Goal: Task Accomplishment & Management: Manage account settings

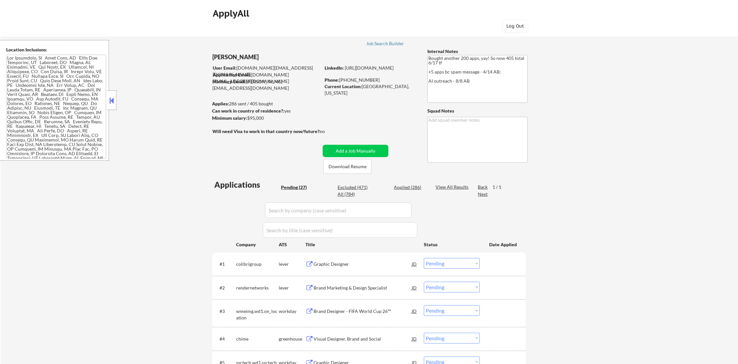
select select ""pending""
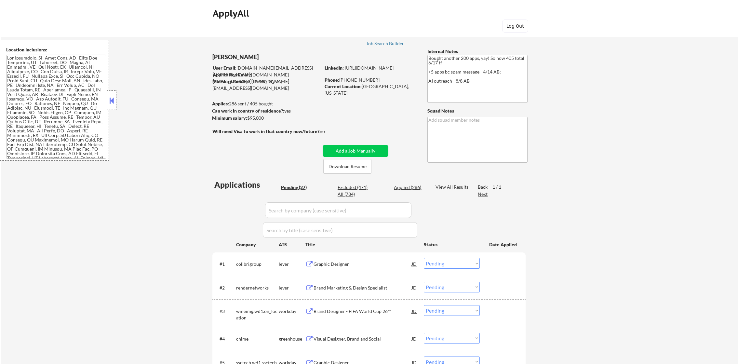
select select ""pending""
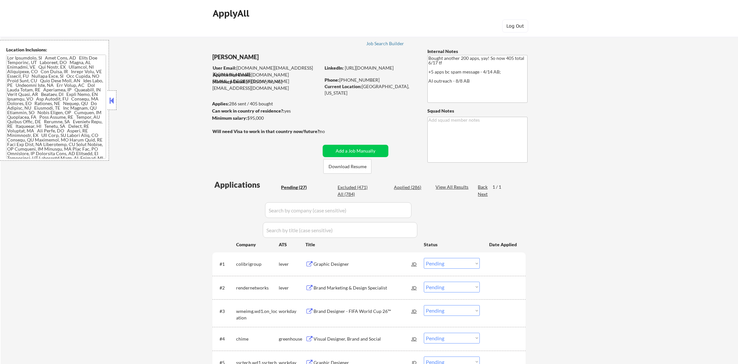
select select ""pending""
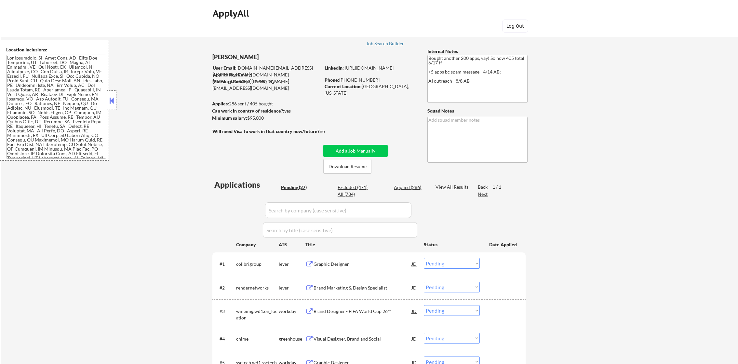
select select ""pending""
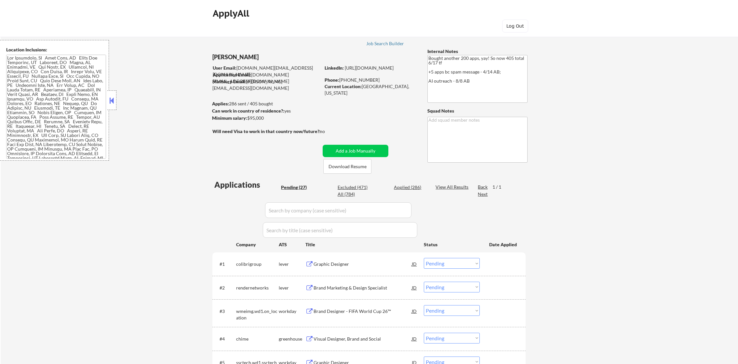
select select ""pending""
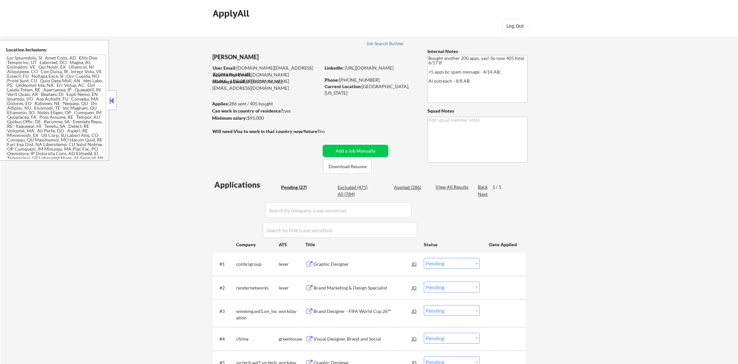
select select ""pending""
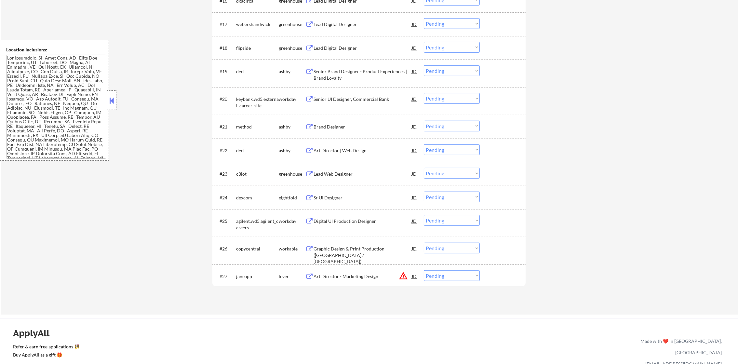
scroll to position [688, 0]
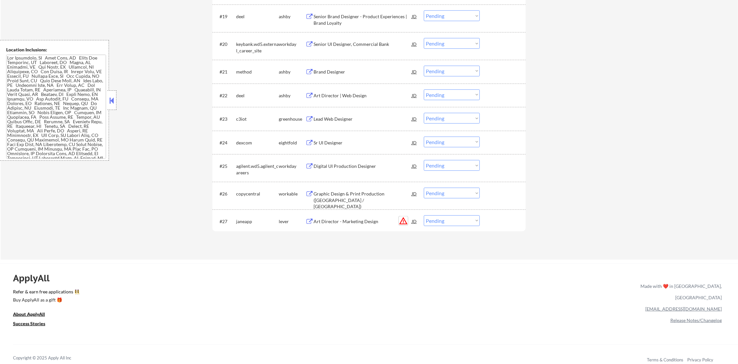
click at [402, 222] on button "warning_amber" at bounding box center [403, 220] width 9 height 9
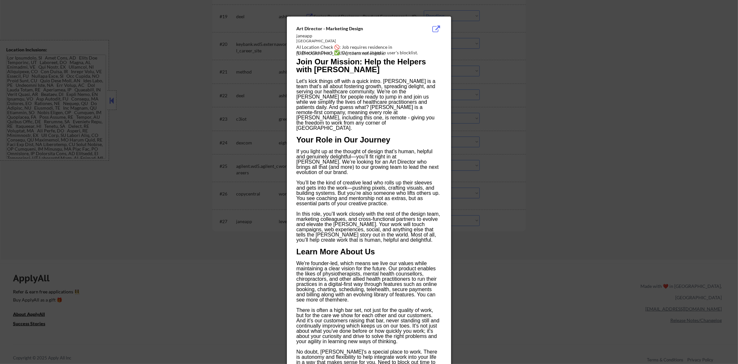
drag, startPoint x: 504, startPoint y: 77, endPoint x: 487, endPoint y: 90, distance: 21.3
click at [502, 77] on div at bounding box center [369, 182] width 738 height 364
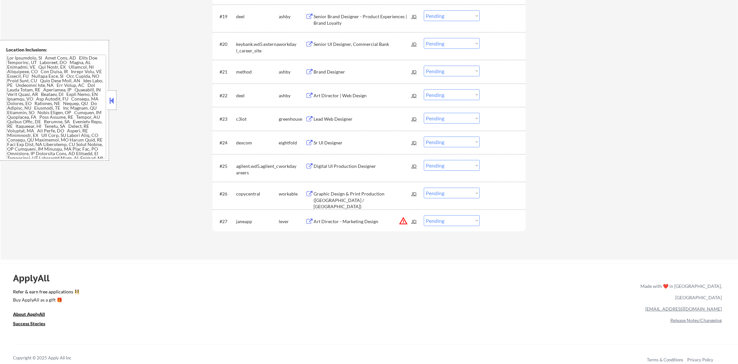
click at [451, 229] on div "#27 janeapp lever Art Director - Marketing Design JD warning_amber Choose an op…" at bounding box center [367, 221] width 307 height 18
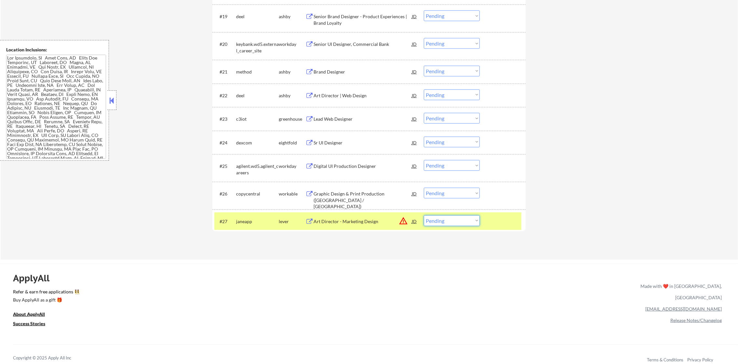
drag, startPoint x: 456, startPoint y: 222, endPoint x: 456, endPoint y: 226, distance: 3.9
click at [456, 222] on select "Choose an option... Pending Applied Excluded (Questions) Excluded (Expired) Exc…" at bounding box center [452, 220] width 56 height 11
select select ""excluded__location_""
click at [424, 215] on select "Choose an option... Pending Applied Excluded (Questions) Excluded (Expired) Exc…" at bounding box center [452, 220] width 56 height 11
click at [245, 216] on div "janeapp" at bounding box center [257, 221] width 43 height 12
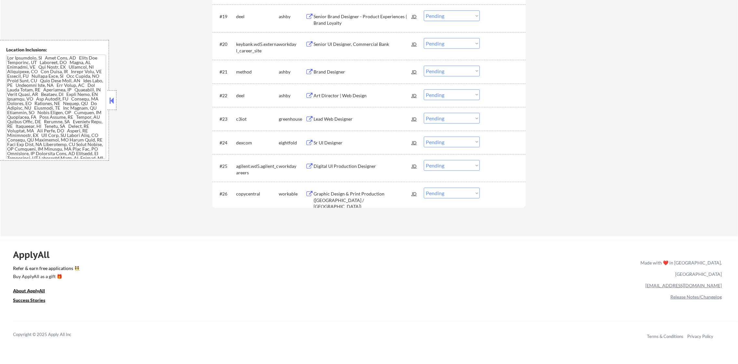
click at [361, 194] on div "Graphic Design & Print Production (Berkeley / East Bay)" at bounding box center [363, 200] width 98 height 19
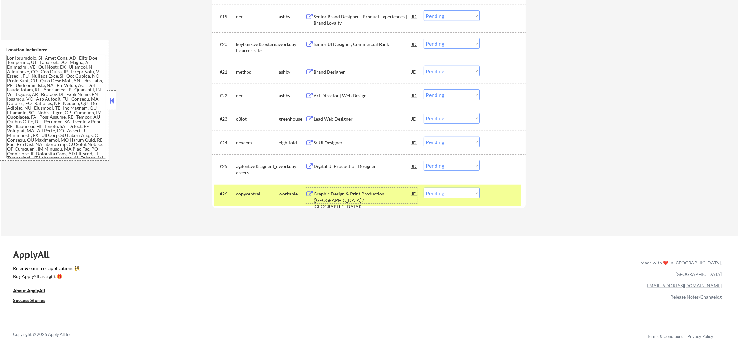
click at [443, 190] on select "Choose an option... Pending Applied Excluded (Questions) Excluded (Expired) Exc…" at bounding box center [452, 193] width 56 height 11
select select ""excluded__bad_match_""
click at [424, 188] on select "Choose an option... Pending Applied Excluded (Questions) Excluded (Expired) Exc…" at bounding box center [452, 193] width 56 height 11
click at [259, 188] on div "copycentral" at bounding box center [257, 194] width 43 height 12
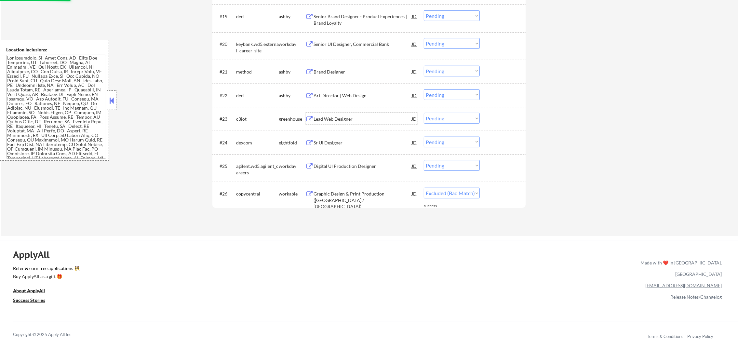
click at [376, 123] on div "Lead Web Designer" at bounding box center [363, 119] width 98 height 12
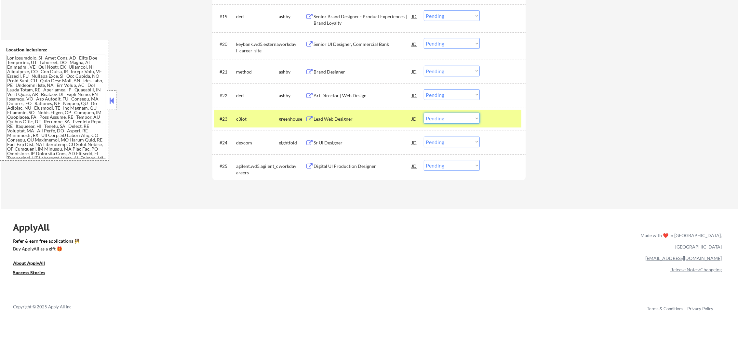
click at [443, 120] on select "Choose an option... Pending Applied Excluded (Questions) Excluded (Expired) Exc…" at bounding box center [452, 118] width 56 height 11
click at [424, 113] on select "Choose an option... Pending Applied Excluded (Questions) Excluded (Expired) Exc…" at bounding box center [452, 118] width 56 height 11
click at [251, 121] on div "c3iot" at bounding box center [257, 119] width 43 height 7
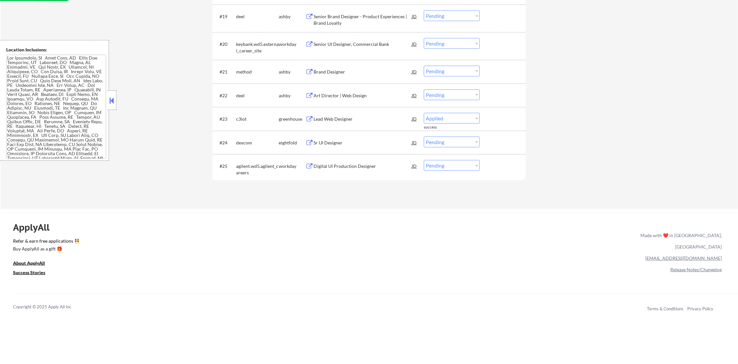
select select ""pending""
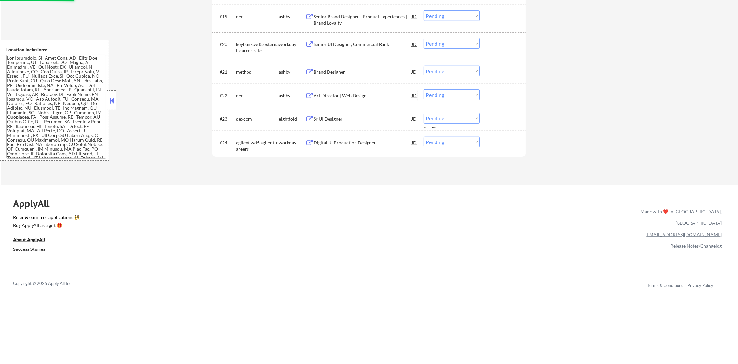
click at [350, 92] on div "Art Director | Web Design" at bounding box center [363, 95] width 98 height 7
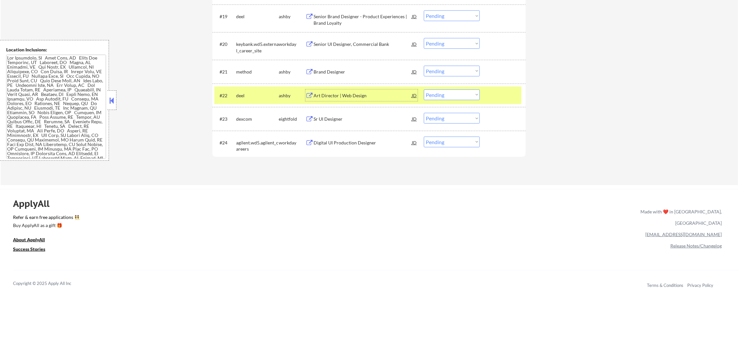
click at [450, 100] on div "#22 deel ashby Art Director | Web Design JD warning_amber Choose an option... P…" at bounding box center [367, 96] width 307 height 18
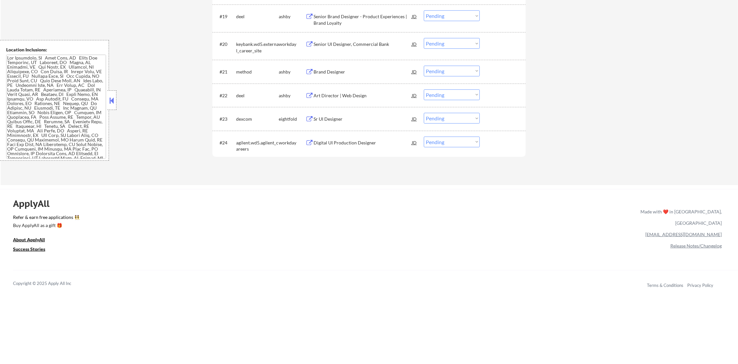
click at [454, 94] on select "Choose an option... Pending Applied Excluded (Questions) Excluded (Expired) Exc…" at bounding box center [452, 94] width 56 height 11
click at [424, 89] on select "Choose an option... Pending Applied Excluded (Questions) Excluded (Expired) Exc…" at bounding box center [452, 94] width 56 height 11
select select ""pending""
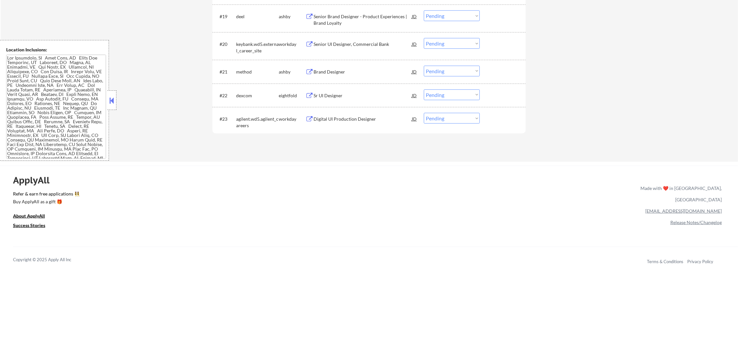
click at [352, 69] on div "Brand Designer" at bounding box center [363, 72] width 98 height 7
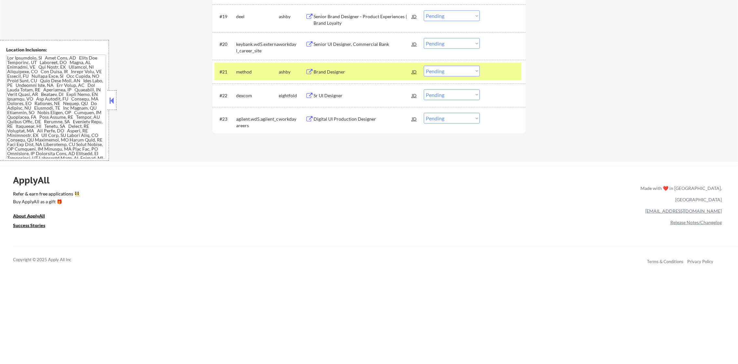
click at [452, 73] on select "Choose an option... Pending Applied Excluded (Questions) Excluded (Expired) Exc…" at bounding box center [452, 71] width 56 height 11
click at [424, 66] on select "Choose an option... Pending Applied Excluded (Questions) Excluded (Expired) Exc…" at bounding box center [452, 71] width 56 height 11
select select ""pending""
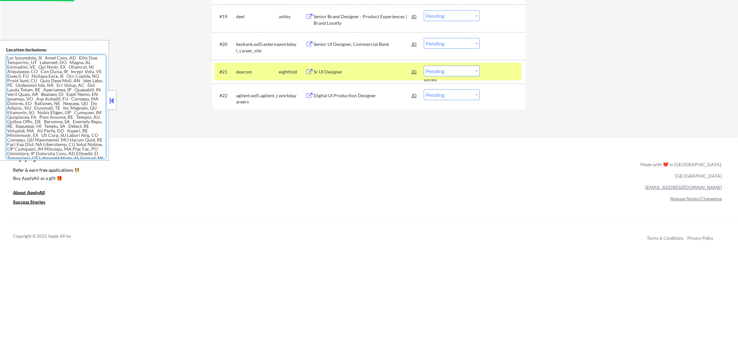
click at [270, 66] on div "dexcom" at bounding box center [257, 72] width 43 height 12
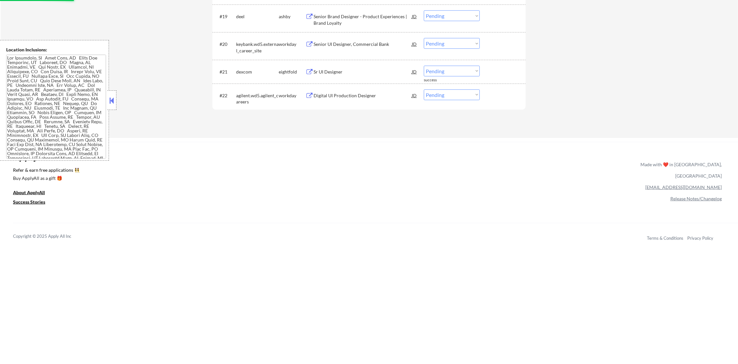
click at [372, 14] on div "Senior Brand Designer - Product Experiences | Brand Loyalty" at bounding box center [363, 19] width 98 height 13
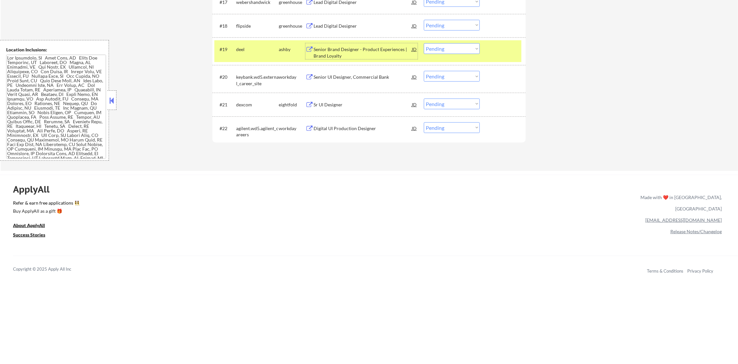
scroll to position [574, 0]
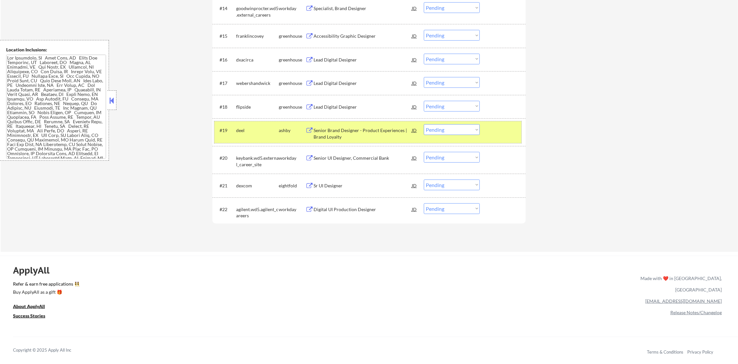
click at [240, 125] on div "deel" at bounding box center [257, 130] width 43 height 12
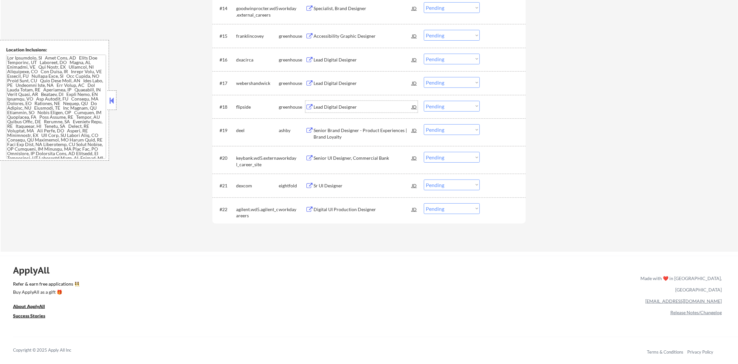
click at [338, 102] on div "Lead Digital Designer" at bounding box center [363, 107] width 98 height 12
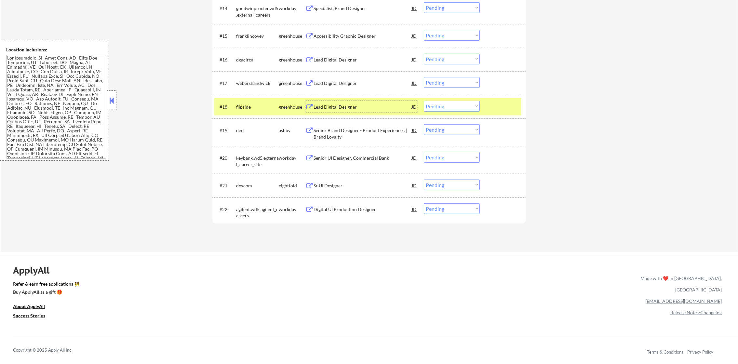
drag, startPoint x: 447, startPoint y: 104, endPoint x: 447, endPoint y: 110, distance: 5.9
click at [447, 104] on select "Choose an option... Pending Applied Excluded (Questions) Excluded (Expired) Exc…" at bounding box center [452, 106] width 56 height 11
click at [424, 101] on select "Choose an option... Pending Applied Excluded (Questions) Excluded (Expired) Exc…" at bounding box center [452, 106] width 56 height 11
select select ""pending""
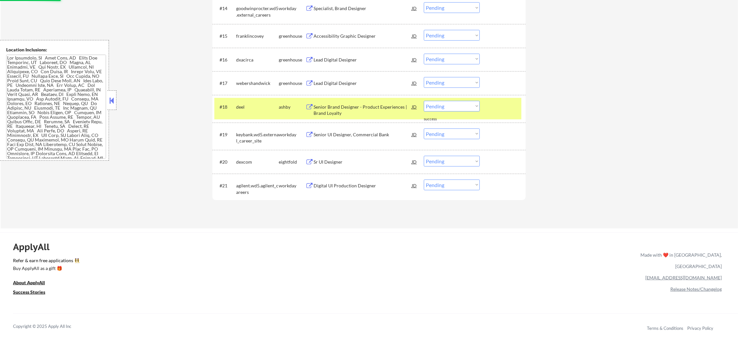
click at [237, 109] on div "deel" at bounding box center [257, 107] width 43 height 7
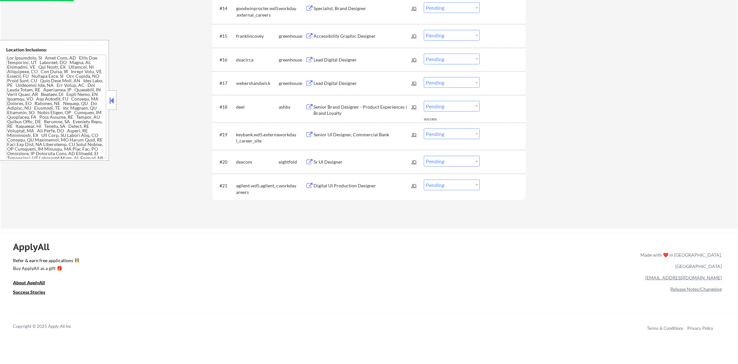
click at [357, 78] on div "Lead Digital Designer" at bounding box center [363, 83] width 98 height 12
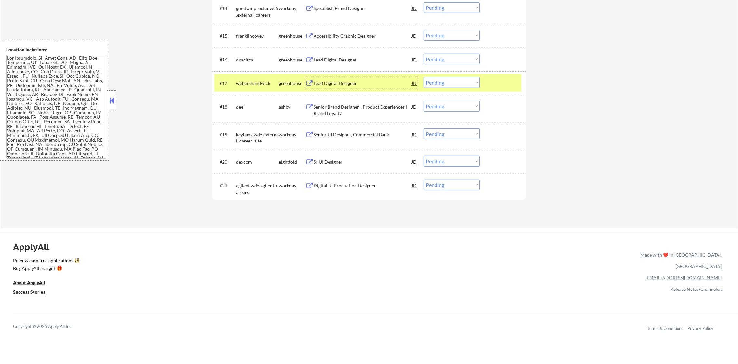
scroll to position [0, 0]
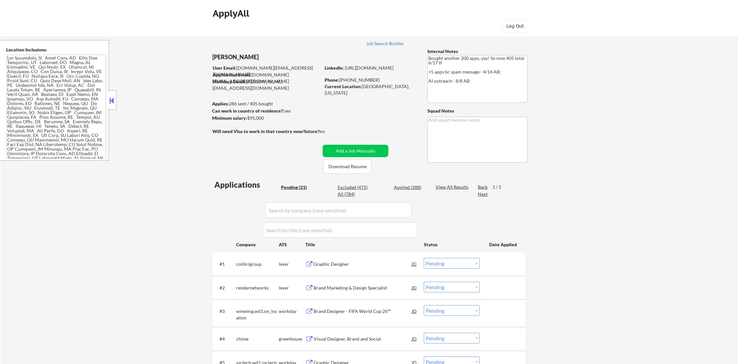
click at [421, 185] on div "Applied (288)" at bounding box center [410, 187] width 33 height 7
click at [419, 187] on div "Applied (288)" at bounding box center [410, 187] width 33 height 7
select select ""applied""
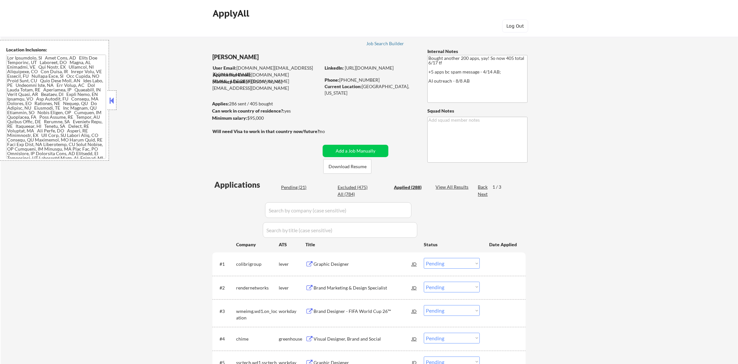
select select ""applied""
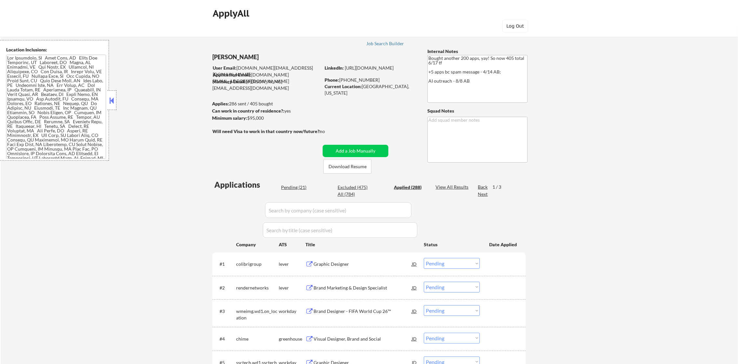
select select ""applied""
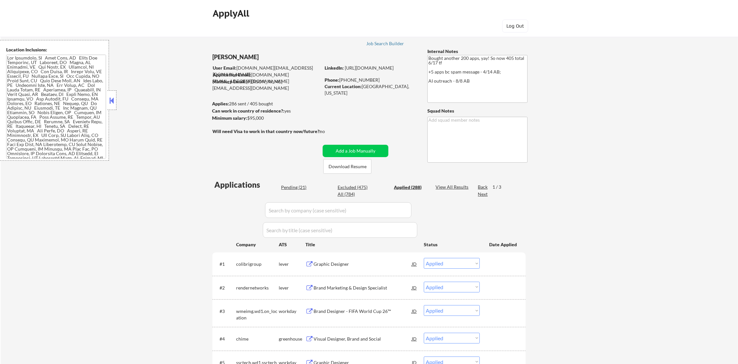
select select ""applied""
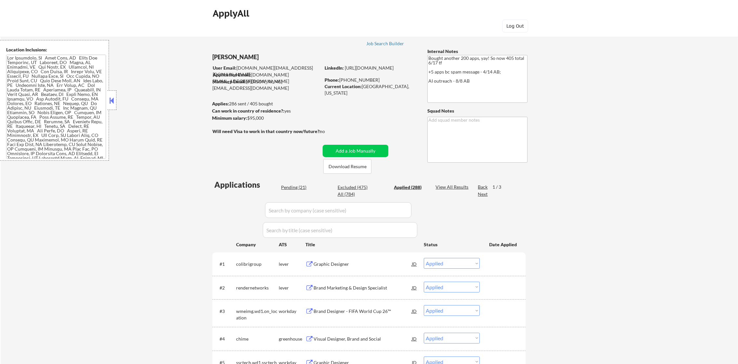
select select ""applied""
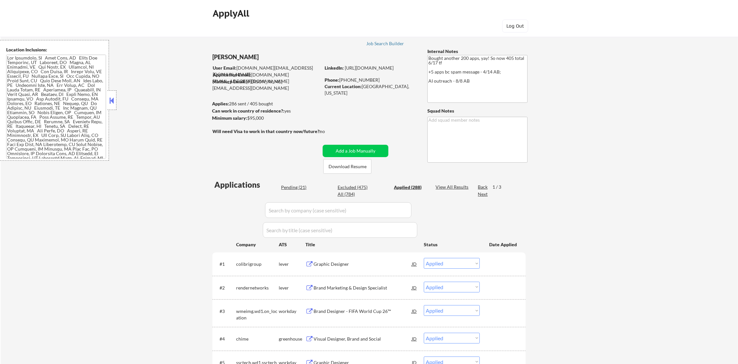
select select ""applied""
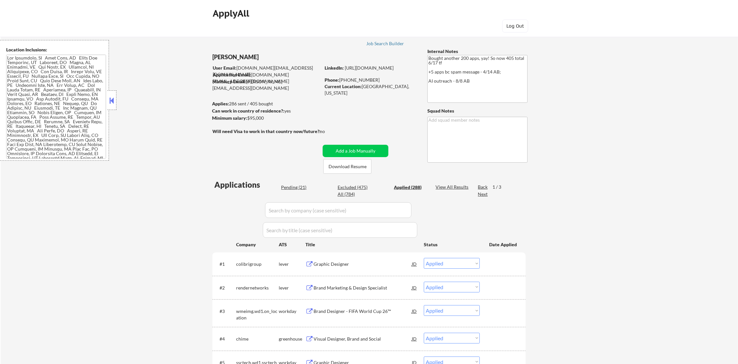
scroll to position [114, 0]
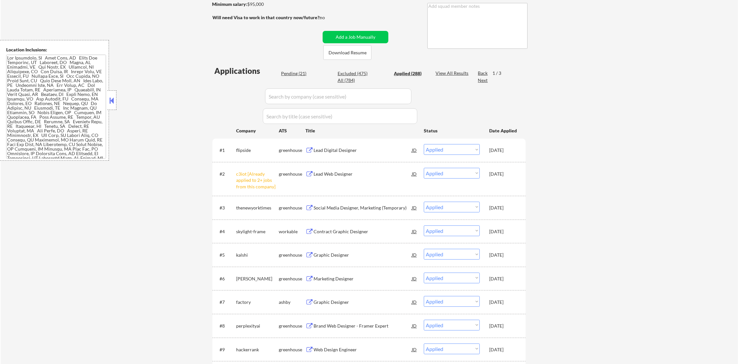
click at [370, 148] on div "Lead Digital Designer" at bounding box center [363, 150] width 98 height 7
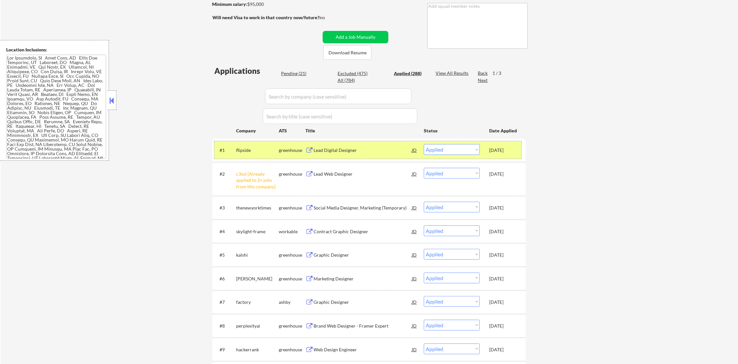
click at [260, 156] on div "#1 flipside greenhouse Lead Digital Designer JD Choose an option... Pending App…" at bounding box center [367, 150] width 307 height 18
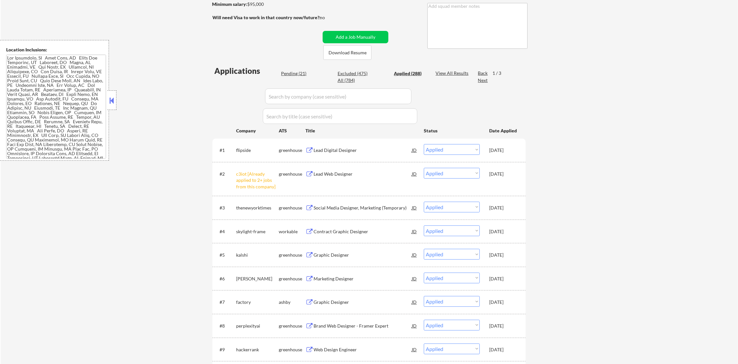
click at [291, 76] on div "Pending (21)" at bounding box center [297, 73] width 33 height 7
select select ""pending""
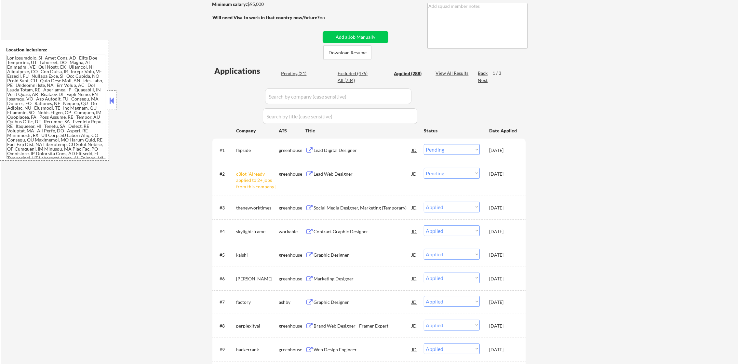
select select ""pending""
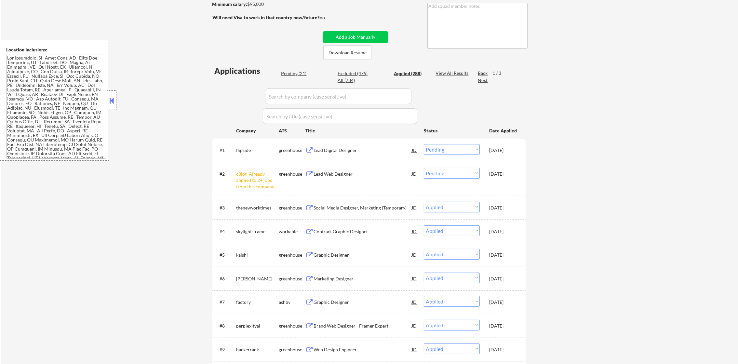
select select ""pending""
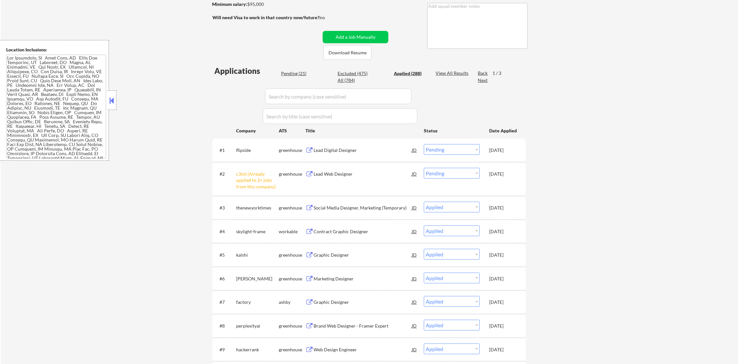
select select ""pending""
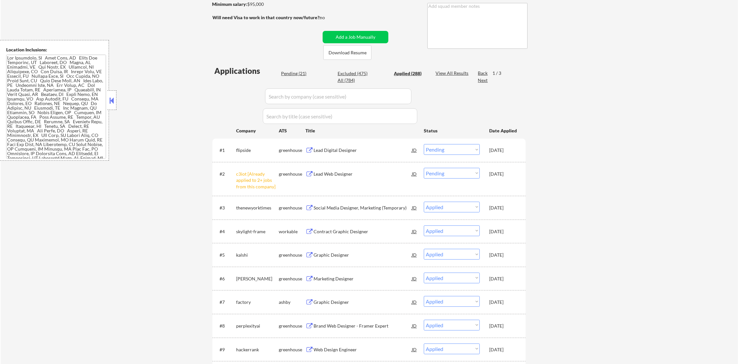
select select ""pending""
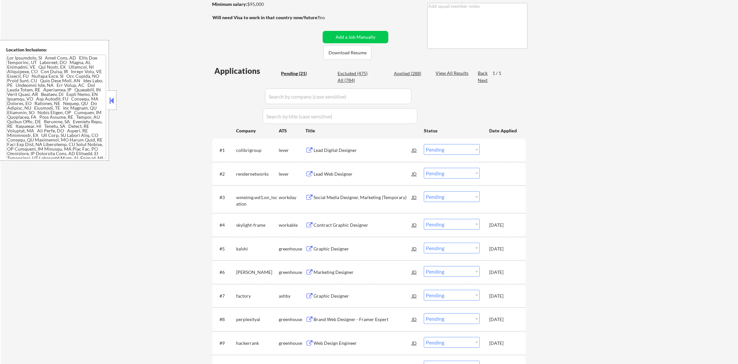
click at [294, 73] on div "Pending (21)" at bounding box center [297, 73] width 33 height 7
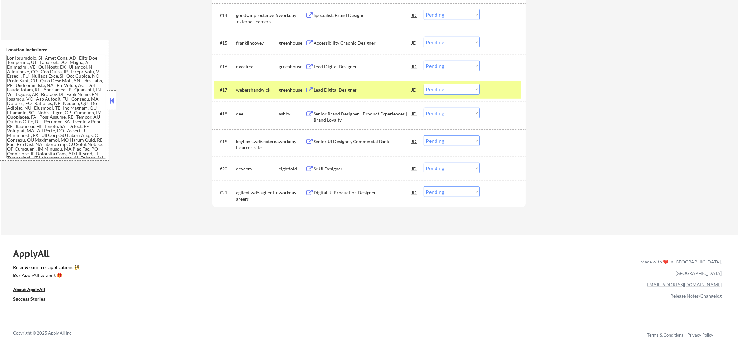
scroll to position [573, 0]
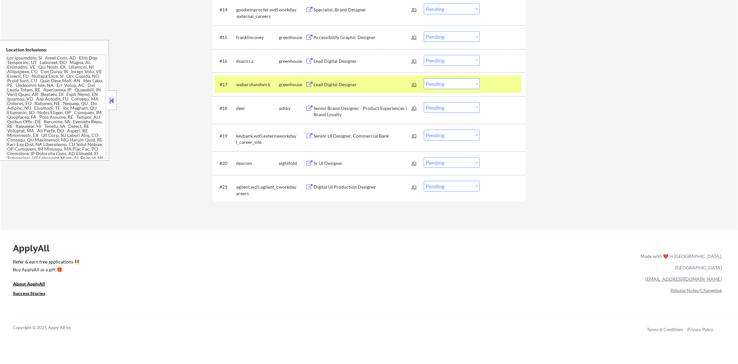
click at [454, 83] on select "Choose an option... Pending Applied Excluded (Questions) Excluded (Expired) Exc…" at bounding box center [452, 83] width 56 height 11
click at [424, 78] on select "Choose an option... Pending Applied Excluded (Questions) Excluded (Expired) Exc…" at bounding box center [452, 83] width 56 height 11
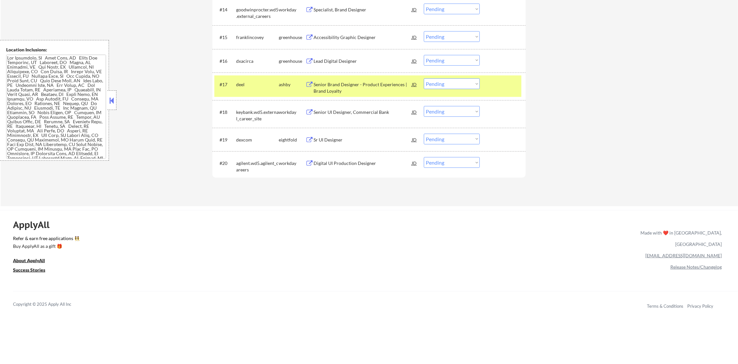
click at [458, 83] on select "Choose an option... Pending Applied Excluded (Questions) Excluded (Expired) Exc…" at bounding box center [452, 83] width 56 height 11
click at [424, 78] on select "Choose an option... Pending Applied Excluded (Questions) Excluded (Expired) Exc…" at bounding box center [452, 83] width 56 height 11
select select ""pending""
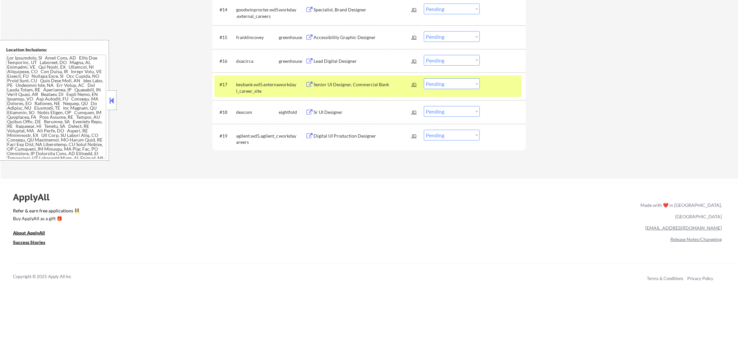
click at [253, 87] on div "keybank.wd5.external_career_site" at bounding box center [257, 87] width 43 height 13
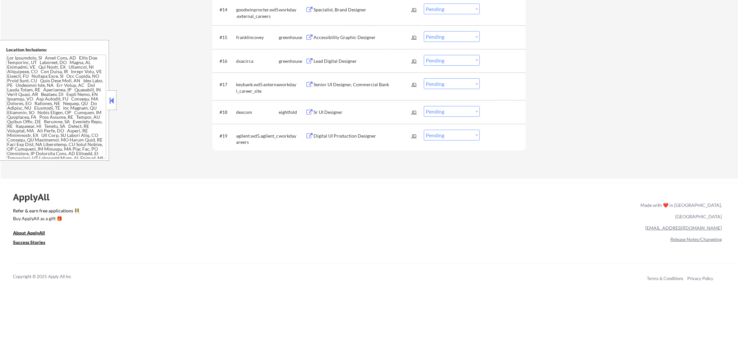
click at [345, 58] on div "Lead Digital Designer" at bounding box center [363, 61] width 98 height 7
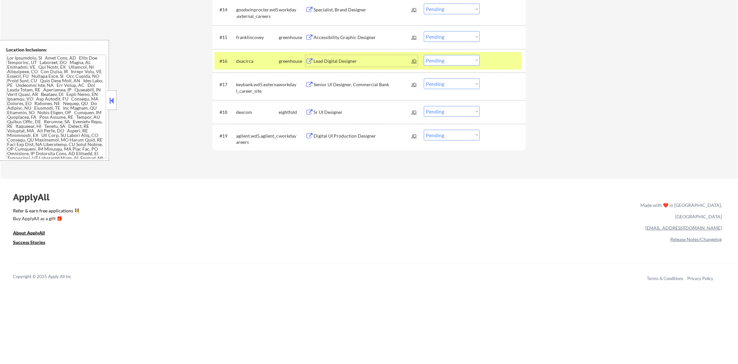
scroll to position [0, 0]
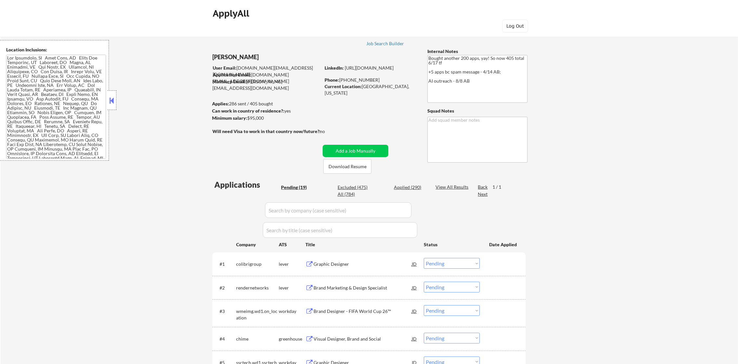
click at [413, 191] on div "Pending (19) Excluded (475) Applied (290) All (784)" at bounding box center [353, 191] width 145 height 14
click at [415, 189] on div "Applied (290)" at bounding box center [410, 187] width 33 height 7
select select ""applied""
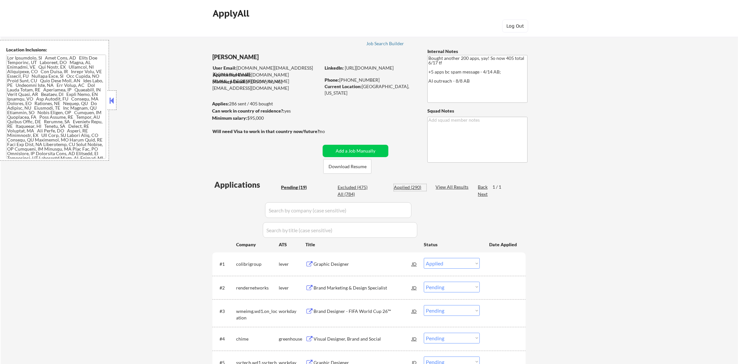
select select ""applied""
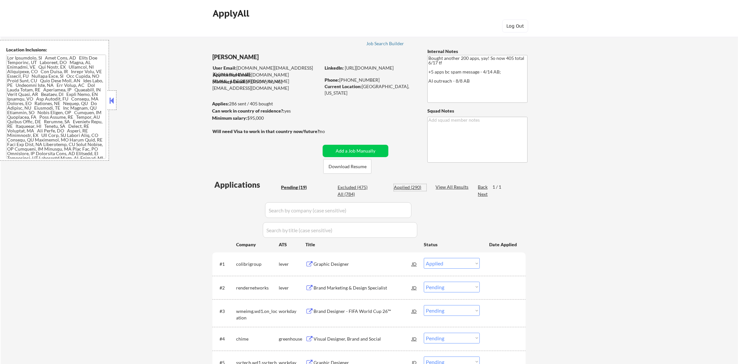
select select ""applied""
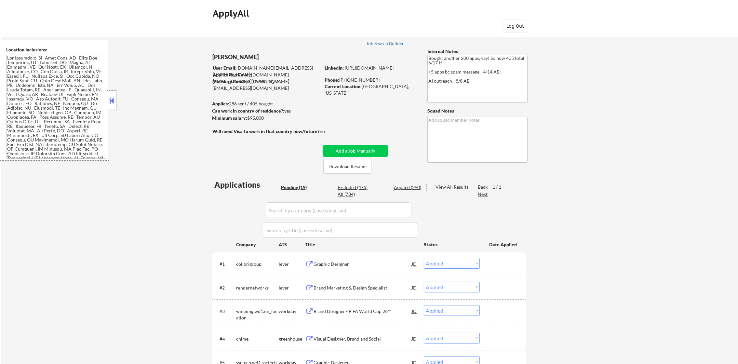
select select ""applied""
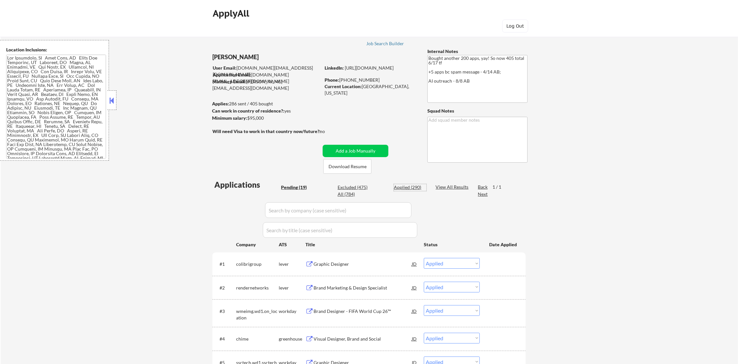
select select ""applied""
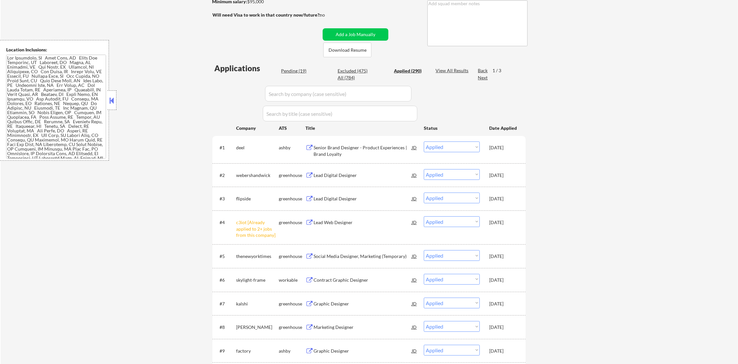
scroll to position [114, 0]
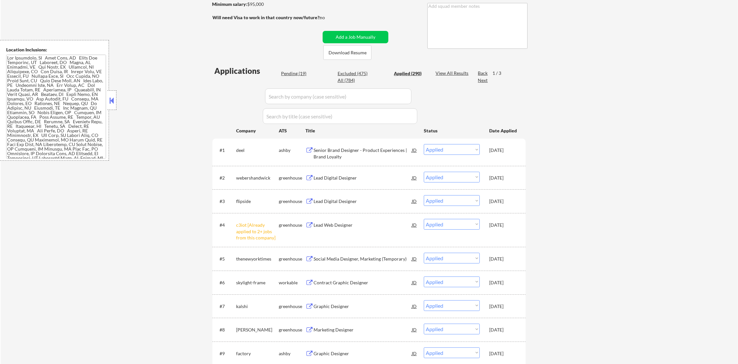
click at [374, 153] on div "Senior Brand Designer - Product Experiences | Brand Loyalty" at bounding box center [363, 153] width 98 height 13
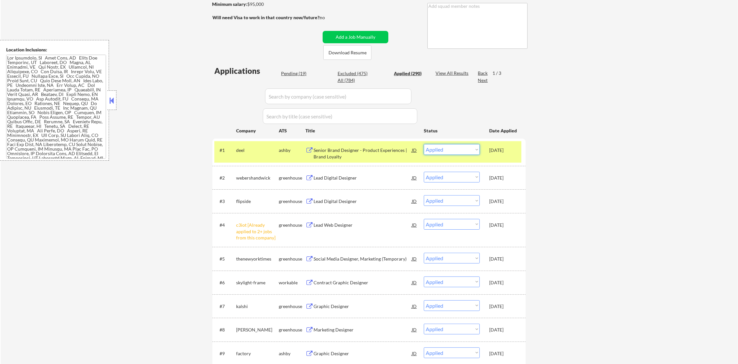
click at [437, 153] on select "Choose an option... Pending Applied Excluded (Questions) Excluded (Expired) Exc…" at bounding box center [452, 149] width 56 height 11
click at [424, 144] on select "Choose an option... Pending Applied Excluded (Questions) Excluded (Expired) Exc…" at bounding box center [452, 149] width 56 height 11
click at [250, 160] on div "#1 deel ashby Senior Brand Designer - Product Experiences | Brand Loyalty JD Ch…" at bounding box center [367, 151] width 307 height 21
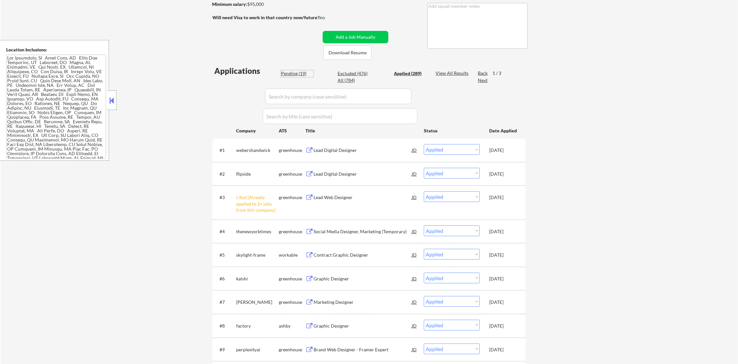
click at [297, 74] on div "Pending (19)" at bounding box center [297, 73] width 33 height 7
select select ""pending""
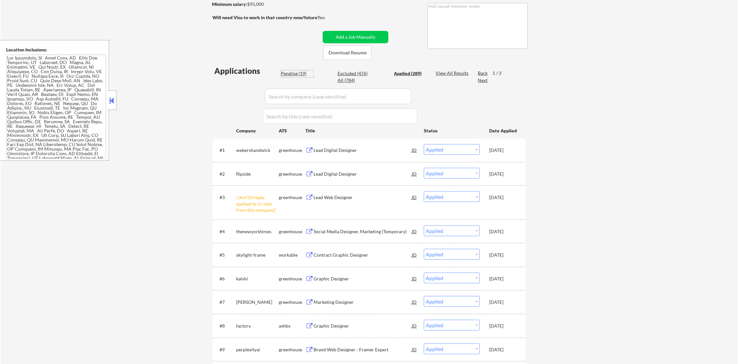
select select ""pending""
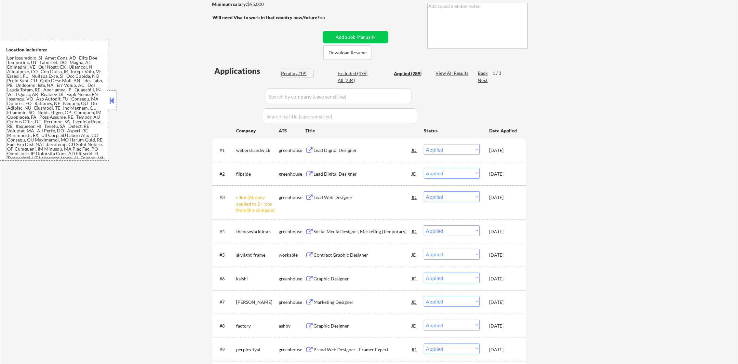
select select ""pending""
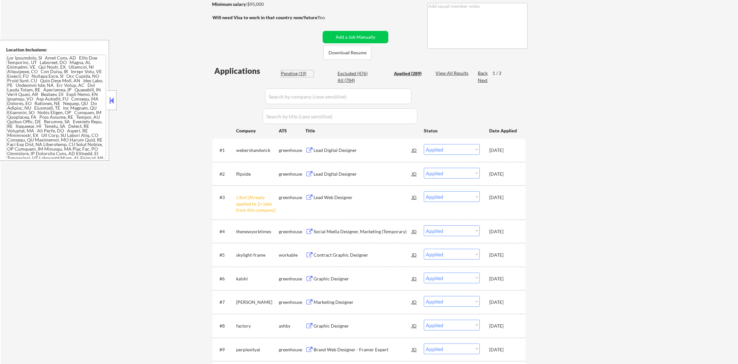
select select ""pending""
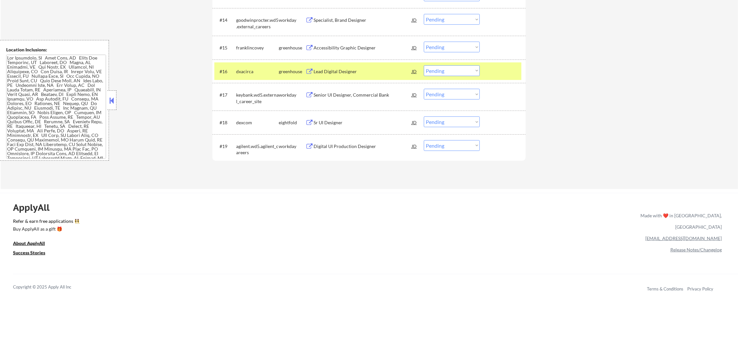
scroll to position [562, 0]
click at [358, 68] on div "Lead Digital Designer" at bounding box center [363, 72] width 98 height 12
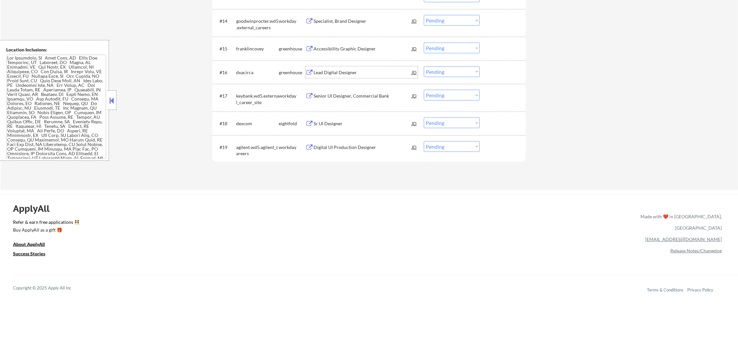
click at [436, 67] on select "Choose an option... Pending Applied Excluded (Questions) Excluded (Expired) Exc…" at bounding box center [452, 71] width 56 height 11
click at [424, 66] on select "Choose an option... Pending Applied Excluded (Questions) Excluded (Expired) Exc…" at bounding box center [452, 71] width 56 height 11
select select ""pending""
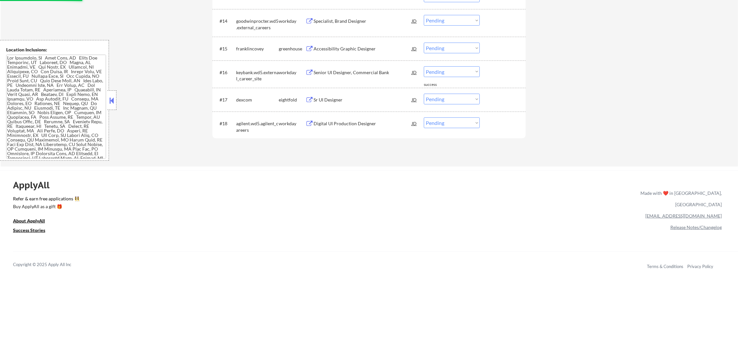
click at [368, 35] on div "#14 goodwinprocter.wd5.external_careers workday Specialist, Brand Designer JD C…" at bounding box center [368, 23] width 313 height 28
click at [360, 46] on div "Accessibility Graphic Designer" at bounding box center [363, 49] width 98 height 7
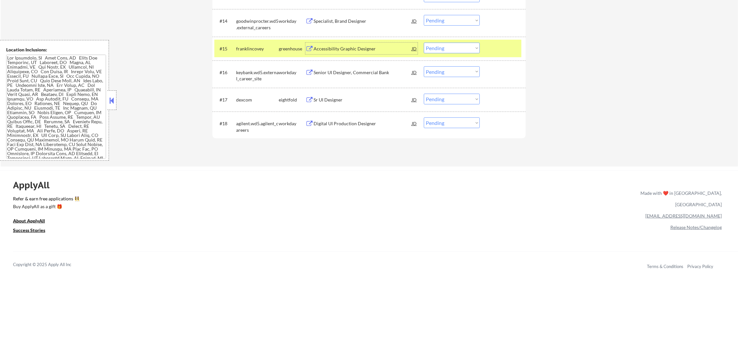
click at [454, 47] on select "Choose an option... Pending Applied Excluded (Questions) Excluded (Expired) Exc…" at bounding box center [452, 48] width 56 height 11
click at [424, 43] on select "Choose an option... Pending Applied Excluded (Questions) Excluded (Expired) Exc…" at bounding box center [452, 48] width 56 height 11
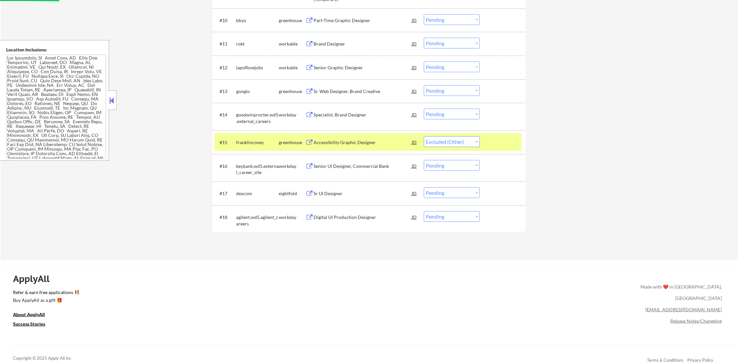
scroll to position [464, 0]
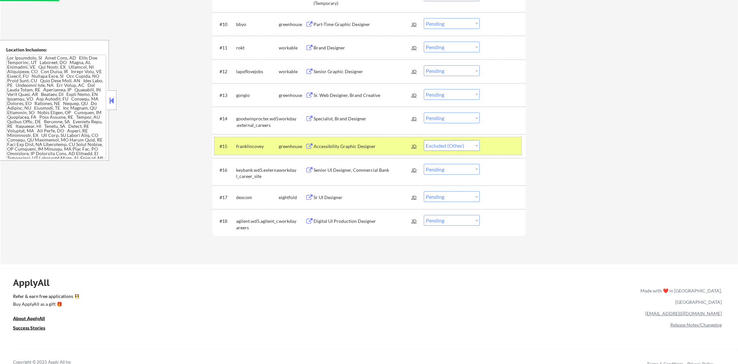
click at [255, 148] on div "franklincovey" at bounding box center [257, 146] width 43 height 7
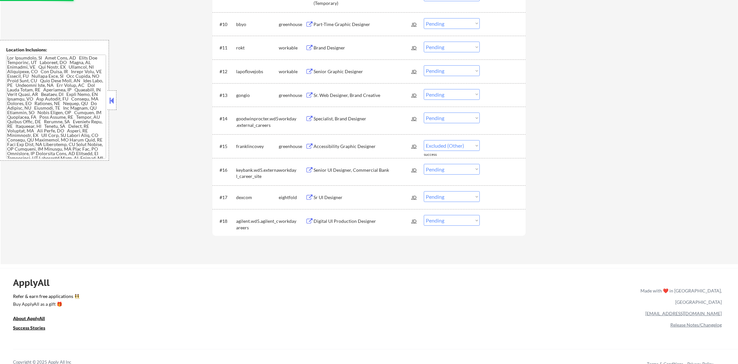
select select ""pending""
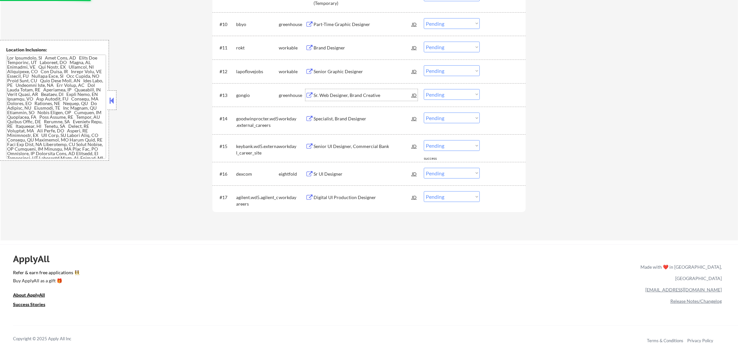
click at [358, 94] on div "Sr. Web Designer, Brand Creative" at bounding box center [363, 95] width 98 height 7
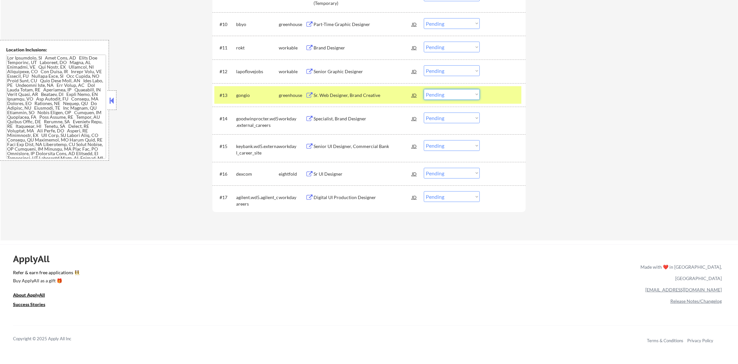
click at [449, 96] on select "Choose an option... Pending Applied Excluded (Questions) Excluded (Expired) Exc…" at bounding box center [452, 94] width 56 height 11
click at [424, 89] on select "Choose an option... Pending Applied Excluded (Questions) Excluded (Expired) Exc…" at bounding box center [452, 94] width 56 height 11
select select ""pending""
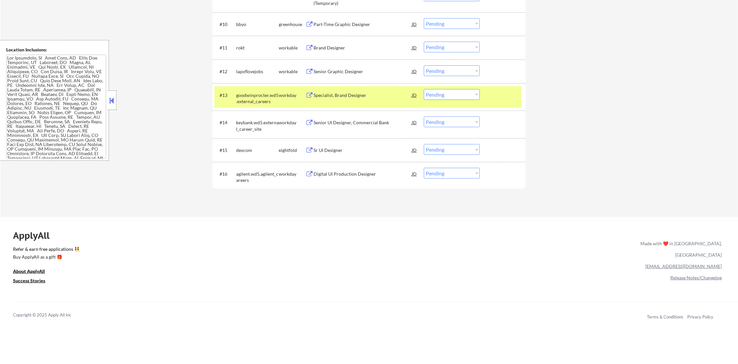
click at [255, 91] on div "goodwinprocter.wd5.external_careers" at bounding box center [257, 97] width 43 height 16
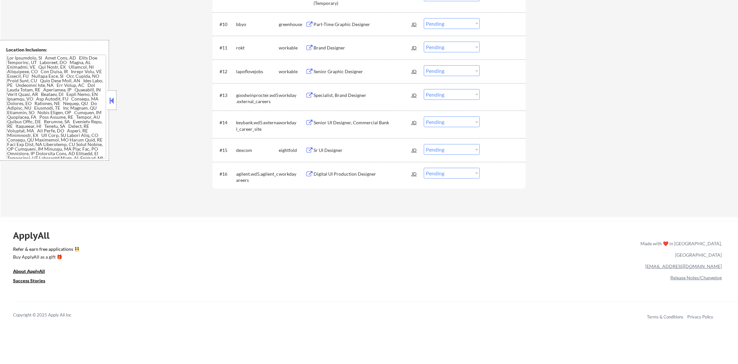
click at [355, 66] on div "Senior Graphic Designer" at bounding box center [363, 71] width 98 height 12
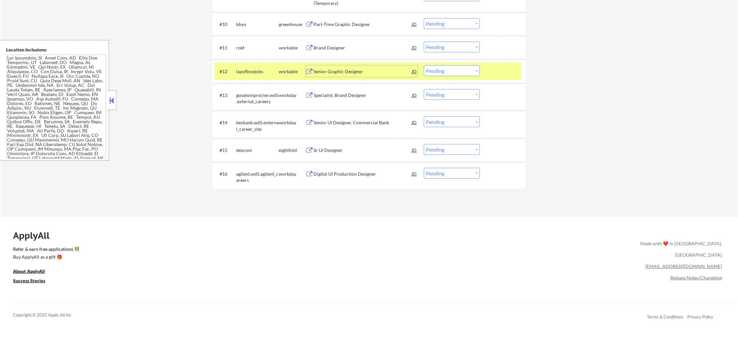
drag, startPoint x: 443, startPoint y: 68, endPoint x: 443, endPoint y: 77, distance: 9.1
click at [443, 68] on select "Choose an option... Pending Applied Excluded (Questions) Excluded (Expired) Exc…" at bounding box center [452, 70] width 56 height 11
click at [424, 65] on select "Choose an option... Pending Applied Excluded (Questions) Excluded (Expired) Exc…" at bounding box center [452, 70] width 56 height 11
click at [234, 75] on div "#12 lapoflovejobs workable Senior Graphic Designer JD Choose an option... Pendi…" at bounding box center [367, 71] width 307 height 18
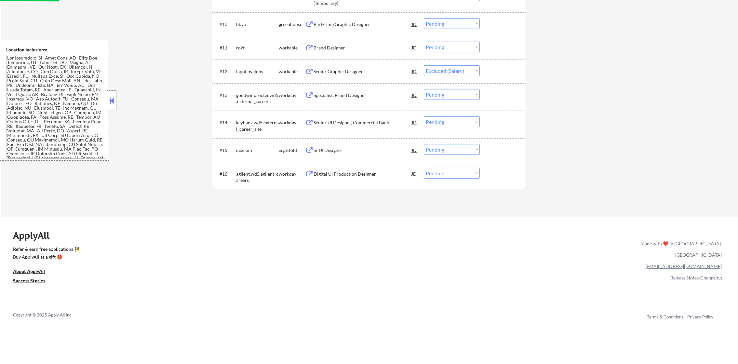
click at [339, 51] on div "Brand Designer" at bounding box center [363, 48] width 98 height 12
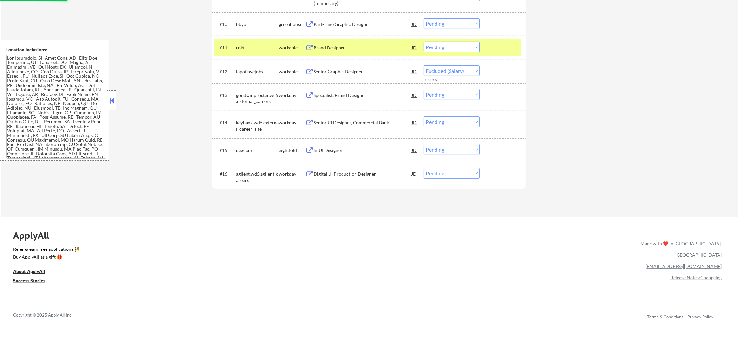
select select ""pending""
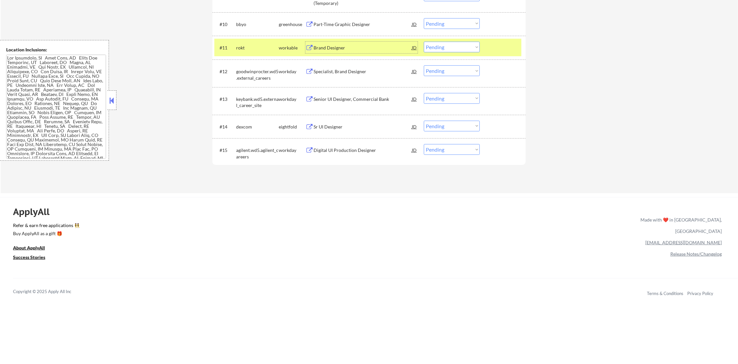
drag, startPoint x: 445, startPoint y: 48, endPoint x: 445, endPoint y: 53, distance: 4.6
click at [445, 48] on select "Choose an option... Pending Applied Excluded (Questions) Excluded (Expired) Exc…" at bounding box center [452, 47] width 56 height 11
click at [424, 42] on select "Choose an option... Pending Applied Excluded (Questions) Excluded (Expired) Exc…" at bounding box center [452, 47] width 56 height 11
click at [236, 44] on div "rokt" at bounding box center [257, 48] width 43 height 12
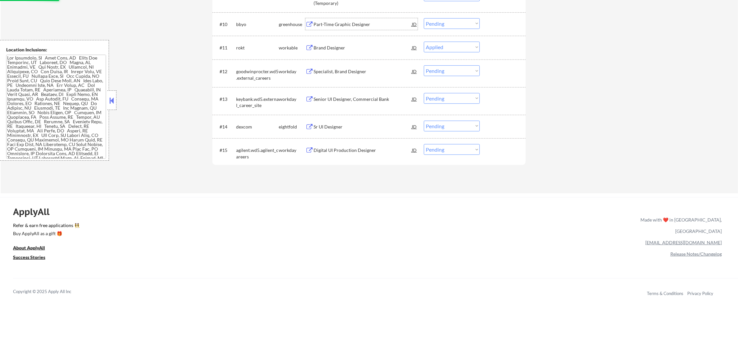
click at [360, 26] on div "Part-Time Graphic Designer" at bounding box center [363, 24] width 98 height 7
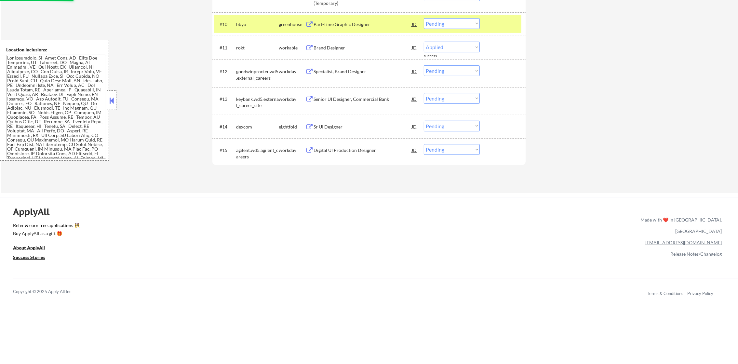
select select ""pending""
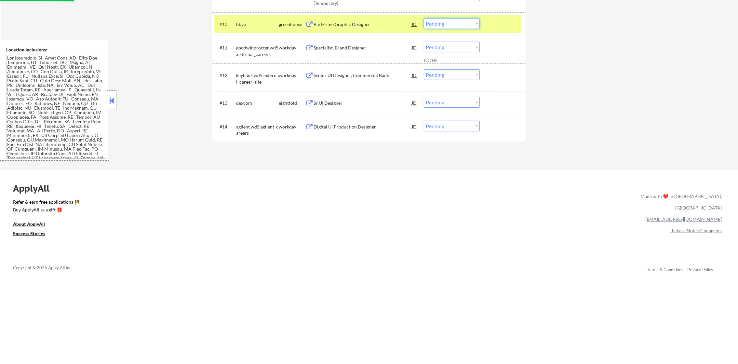
drag, startPoint x: 438, startPoint y: 22, endPoint x: 439, endPoint y: 26, distance: 4.2
click at [438, 22] on select "Choose an option... Pending Applied Excluded (Questions) Excluded (Expired) Exc…" at bounding box center [452, 23] width 56 height 11
click at [424, 18] on select "Choose an option... Pending Applied Excluded (Questions) Excluded (Expired) Exc…" at bounding box center [452, 23] width 56 height 11
select select ""pending""
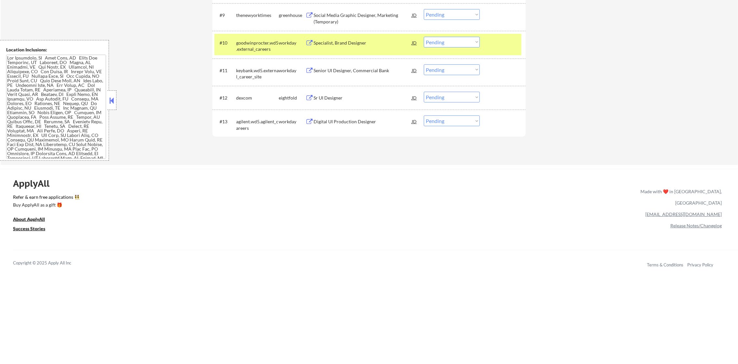
scroll to position [399, 0]
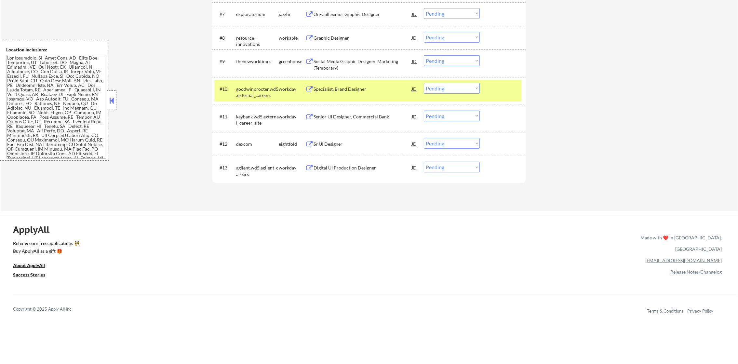
click at [254, 89] on div "goodwinprocter.wd5.external_careers" at bounding box center [257, 92] width 43 height 13
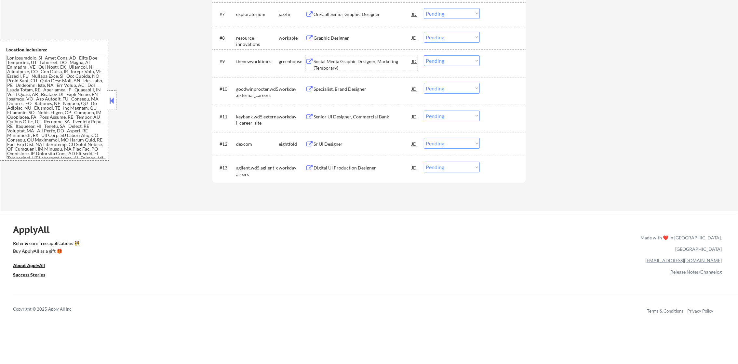
click at [342, 64] on div "Social Media Graphic Designer, Marketing (Temporary)" at bounding box center [363, 64] width 98 height 13
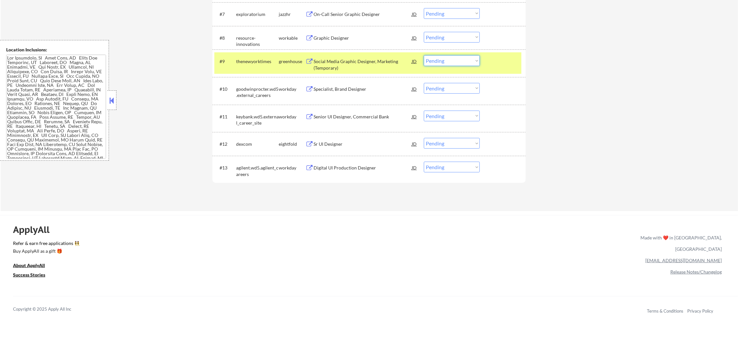
drag, startPoint x: 457, startPoint y: 63, endPoint x: 458, endPoint y: 67, distance: 3.6
click at [457, 63] on select "Choose an option... Pending Applied Excluded (Questions) Excluded (Expired) Exc…" at bounding box center [452, 60] width 56 height 11
click at [424, 55] on select "Choose an option... Pending Applied Excluded (Questions) Excluded (Expired) Exc…" at bounding box center [452, 60] width 56 height 11
click at [261, 56] on div "thenewyorktimes" at bounding box center [257, 61] width 43 height 12
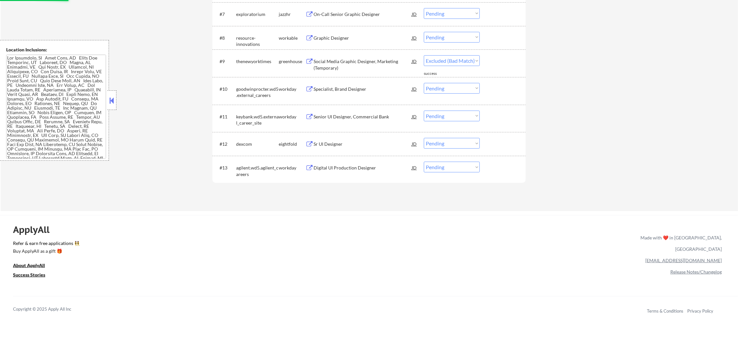
select select ""pending""
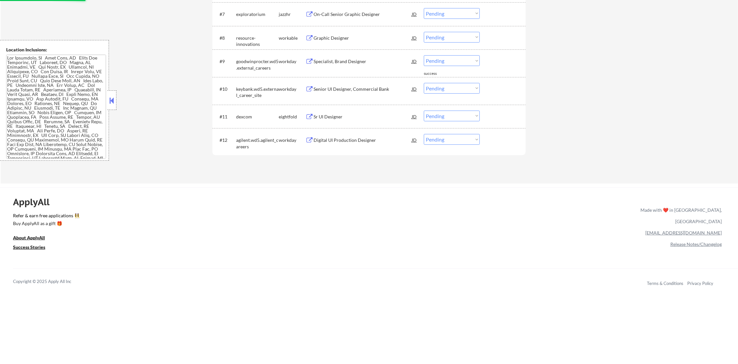
click at [354, 37] on div "Graphic Designer" at bounding box center [363, 38] width 98 height 7
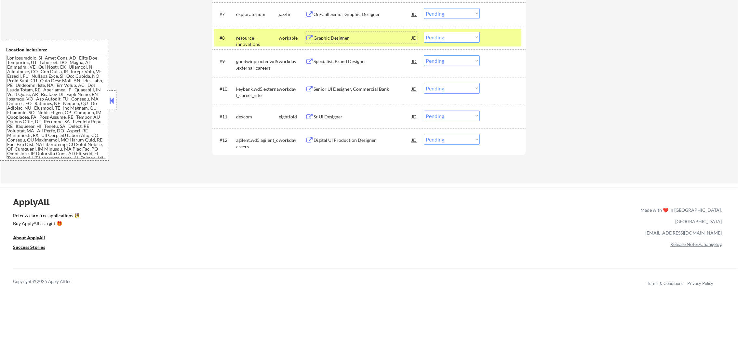
click at [456, 39] on select "Choose an option... Pending Applied Excluded (Questions) Excluded (Expired) Exc…" at bounding box center [452, 37] width 56 height 11
click at [424, 32] on select "Choose an option... Pending Applied Excluded (Questions) Excluded (Expired) Exc…" at bounding box center [452, 37] width 56 height 11
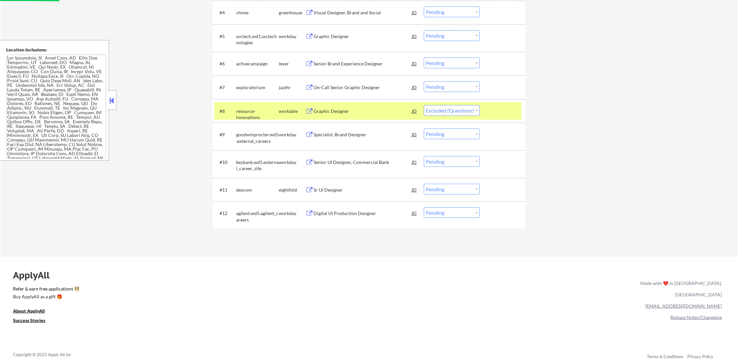
scroll to position [318, 0]
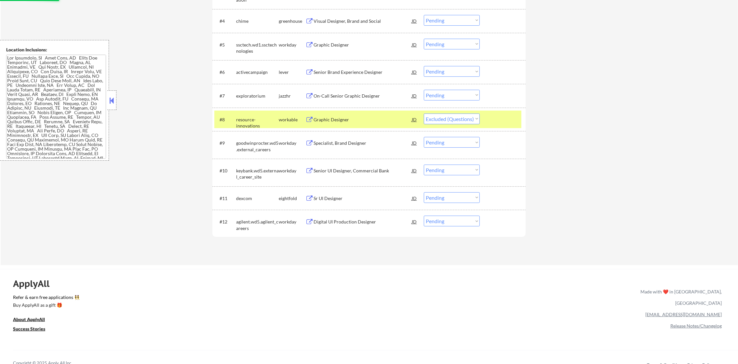
click at [271, 123] on div "resource-innovations" at bounding box center [257, 120] width 43 height 12
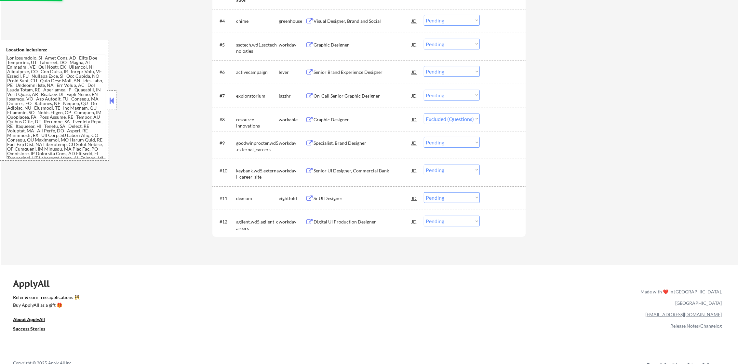
click at [358, 88] on div "#7 exploratorium jazzhr On-Call Senior Graphic Designer JD Choose an option... …" at bounding box center [367, 96] width 307 height 18
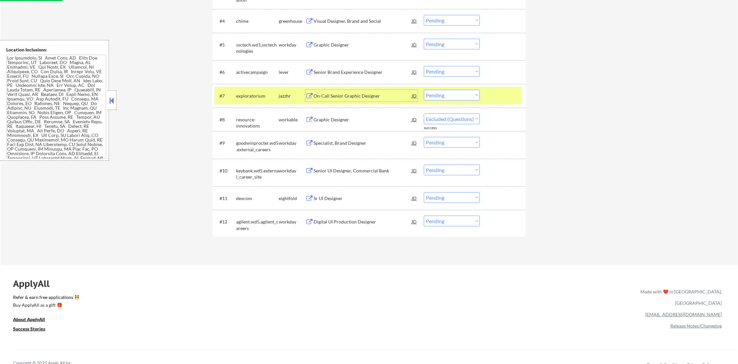
click at [357, 96] on div "On-Call Senior Graphic Designer" at bounding box center [363, 96] width 98 height 7
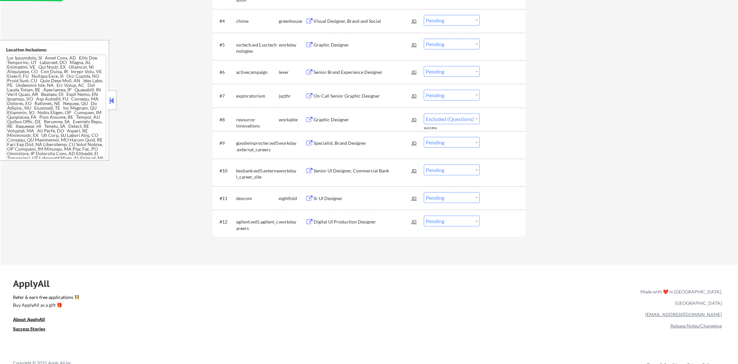
select select ""pending""
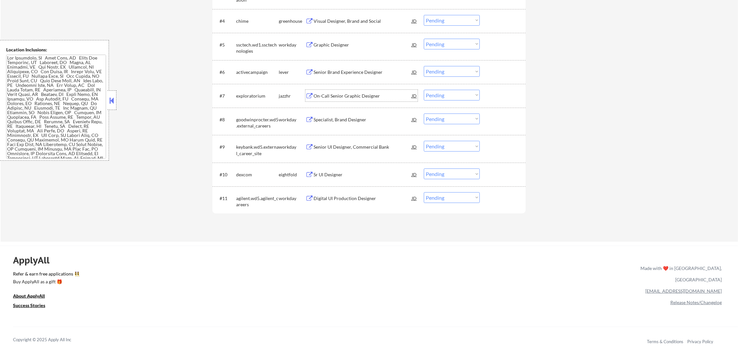
click at [241, 100] on div "exploratorium" at bounding box center [257, 96] width 43 height 12
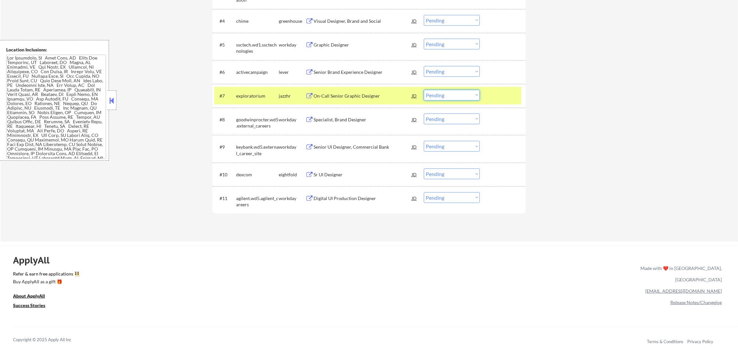
click at [432, 94] on select "Choose an option... Pending Applied Excluded (Questions) Excluded (Expired) Exc…" at bounding box center [452, 95] width 56 height 11
click at [424, 90] on select "Choose an option... Pending Applied Excluded (Questions) Excluded (Expired) Exc…" at bounding box center [452, 95] width 56 height 11
click at [272, 100] on div "exploratorium" at bounding box center [257, 96] width 43 height 12
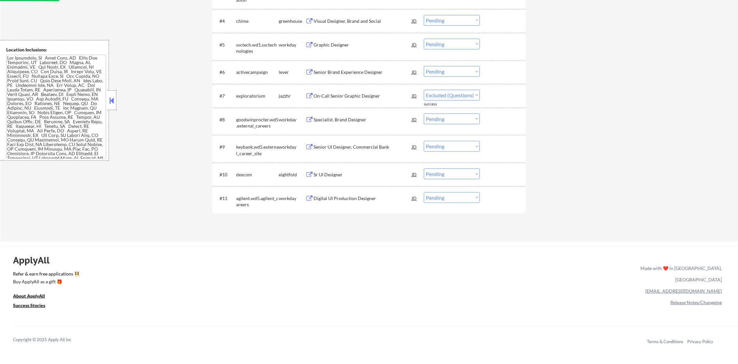
click at [361, 72] on div "Senior Brand Experience Designer" at bounding box center [363, 72] width 98 height 7
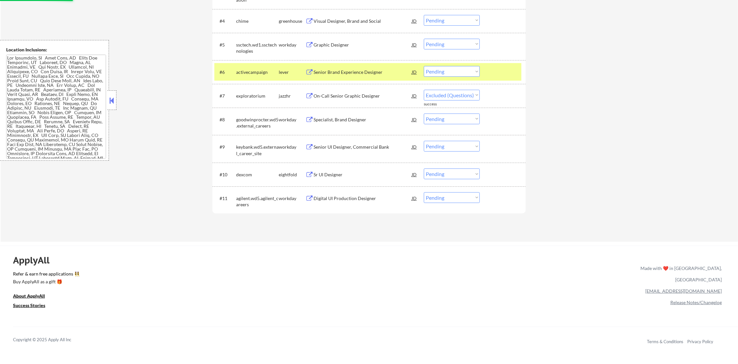
select select ""pending""
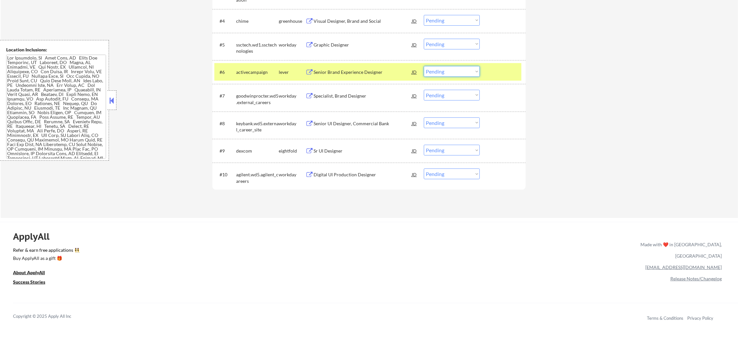
click at [441, 73] on select "Choose an option... Pending Applied Excluded (Questions) Excluded (Expired) Exc…" at bounding box center [452, 71] width 56 height 11
click at [462, 72] on select "Choose an option... Pending Applied Excluded (Questions) Excluded (Expired) Exc…" at bounding box center [452, 71] width 56 height 11
click at [424, 66] on select "Choose an option... Pending Applied Excluded (Questions) Excluded (Expired) Exc…" at bounding box center [452, 71] width 56 height 11
click at [239, 67] on div "activecampaign" at bounding box center [257, 72] width 43 height 12
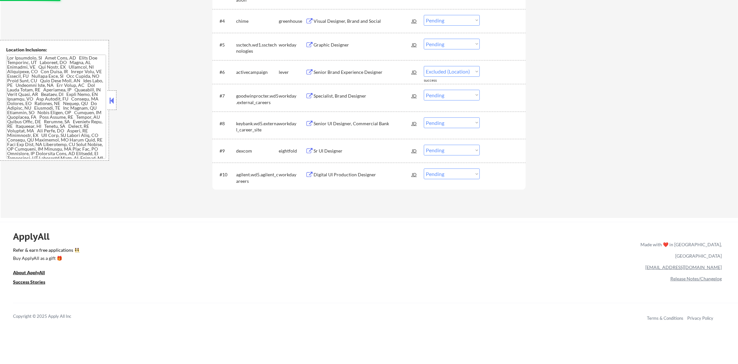
select select ""pending""
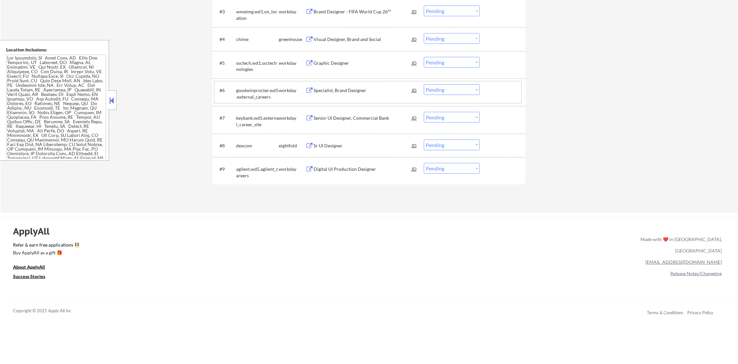
scroll to position [286, 0]
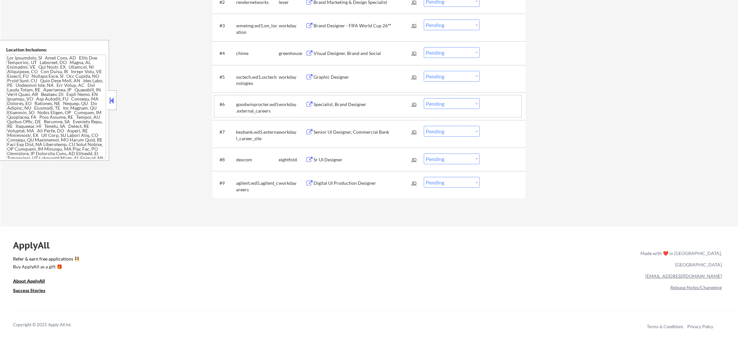
click at [358, 53] on div "Visual Designer, Brand and Social" at bounding box center [363, 53] width 98 height 7
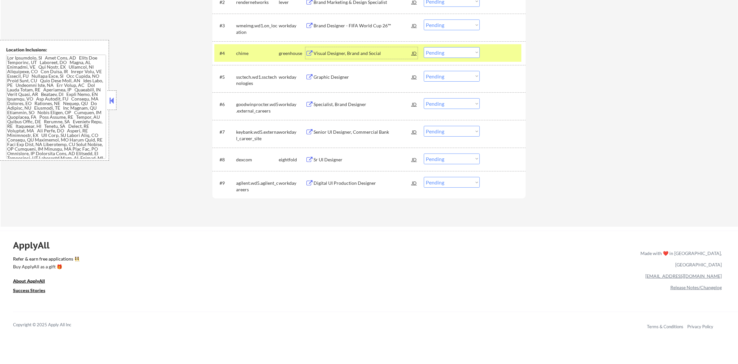
click at [461, 53] on select "Choose an option... Pending Applied Excluded (Questions) Excluded (Expired) Exc…" at bounding box center [452, 52] width 56 height 11
click at [424, 47] on select "Choose an option... Pending Applied Excluded (Questions) Excluded (Expired) Exc…" at bounding box center [452, 52] width 56 height 11
select select ""pending""
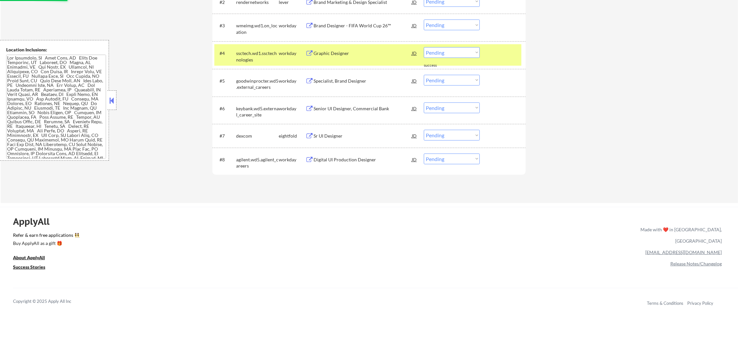
click at [256, 55] on div "ssctech.wd1.ssctechnologies" at bounding box center [257, 56] width 43 height 13
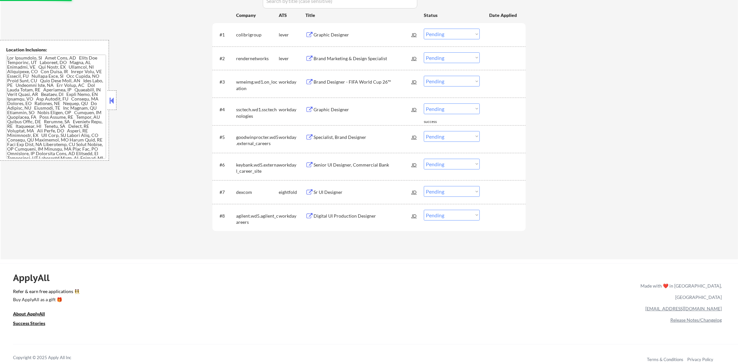
scroll to position [220, 0]
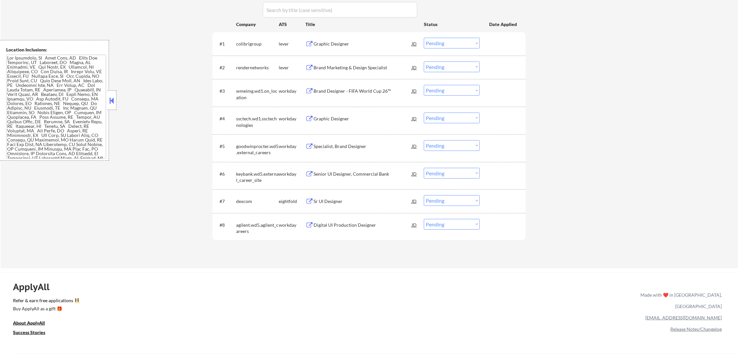
click at [354, 66] on div "Brand Marketing & Design Specialist" at bounding box center [363, 67] width 98 height 7
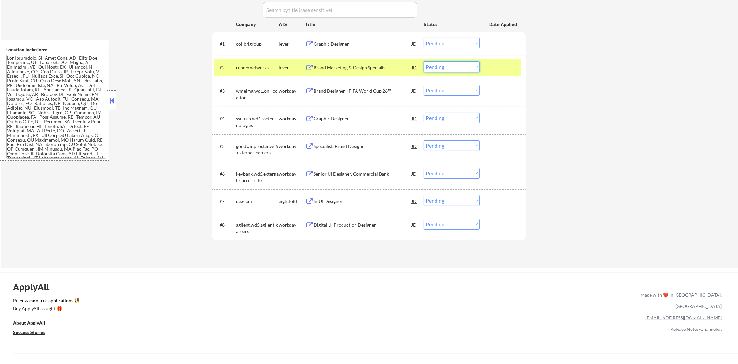
click at [445, 65] on select "Choose an option... Pending Applied Excluded (Questions) Excluded (Expired) Exc…" at bounding box center [452, 66] width 56 height 11
click at [424, 61] on select "Choose an option... Pending Applied Excluded (Questions) Excluded (Expired) Exc…" at bounding box center [452, 66] width 56 height 11
click at [259, 65] on div "rendernetworks" at bounding box center [257, 67] width 43 height 7
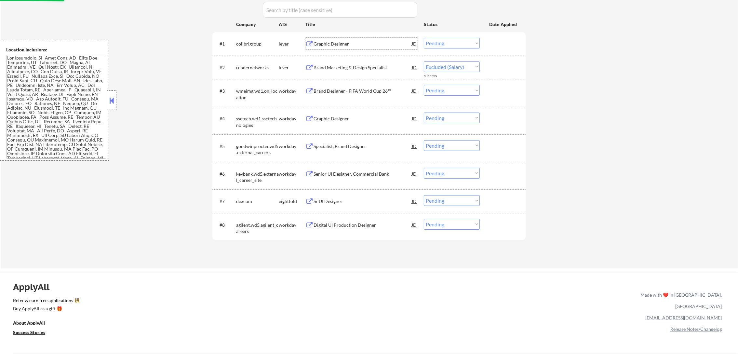
click at [353, 42] on div "Graphic Designer" at bounding box center [363, 44] width 98 height 7
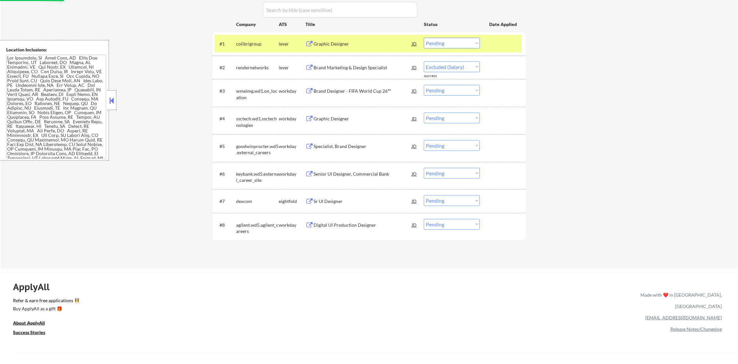
select select ""pending""
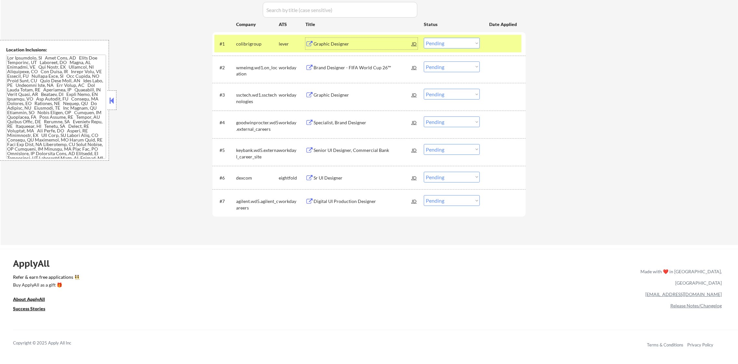
click at [440, 42] on select "Choose an option... Pending Applied Excluded (Questions) Excluded (Expired) Exc…" at bounding box center [452, 43] width 56 height 11
click at [424, 38] on select "Choose an option... Pending Applied Excluded (Questions) Excluded (Expired) Exc…" at bounding box center [452, 43] width 56 height 11
click at [266, 41] on div "colibrigroup" at bounding box center [257, 44] width 43 height 7
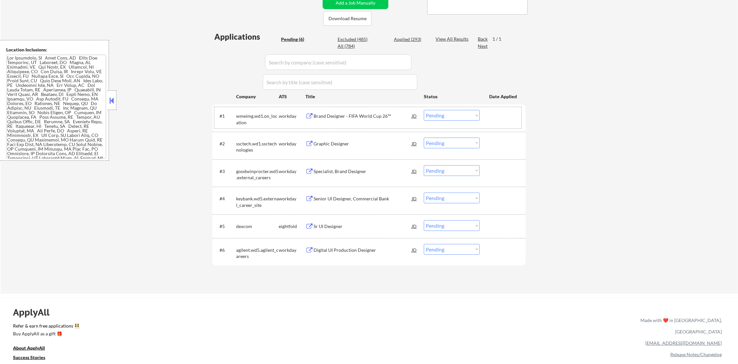
scroll to position [139, 0]
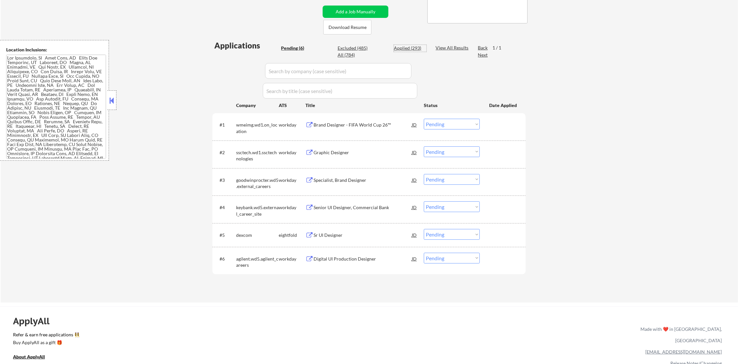
click at [412, 47] on div "Applied (293)" at bounding box center [410, 48] width 33 height 7
select select ""applied""
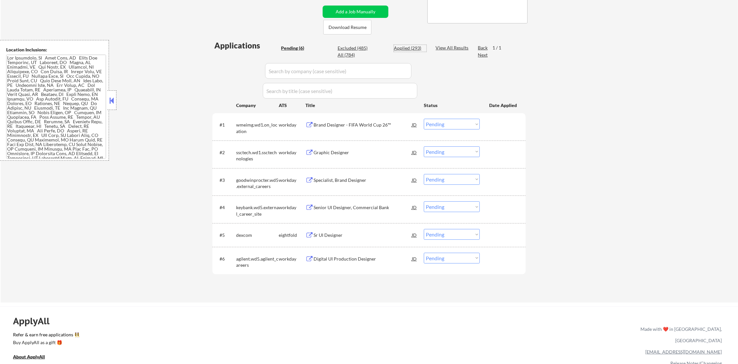
select select ""applied""
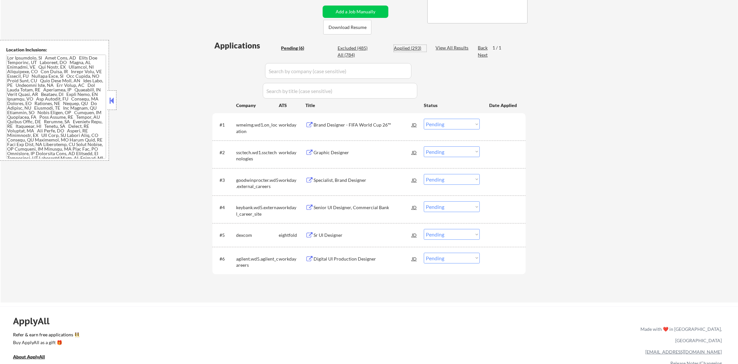
select select ""applied""
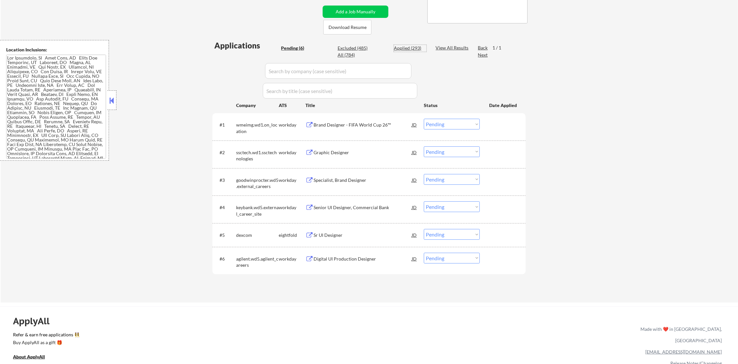
select select ""applied""
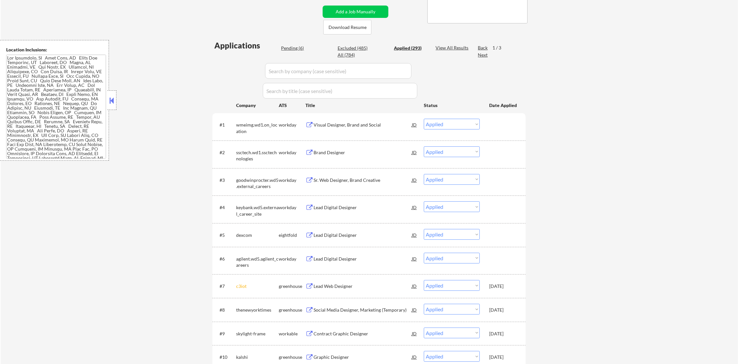
click at [414, 47] on div "Applied (293)" at bounding box center [410, 48] width 33 height 7
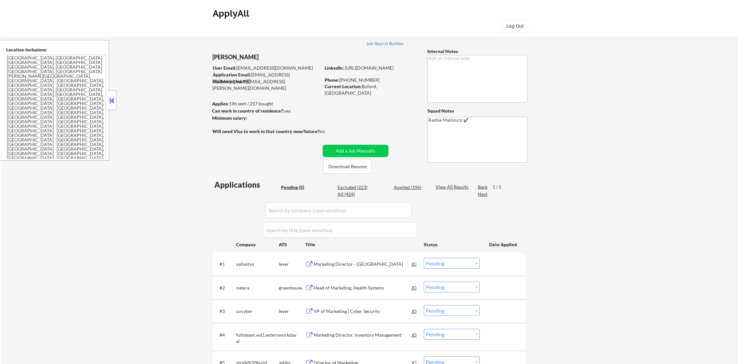
select select ""pending""
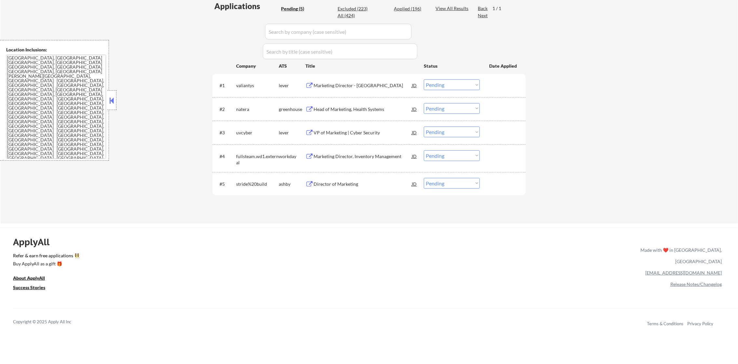
scroll to position [146, 0]
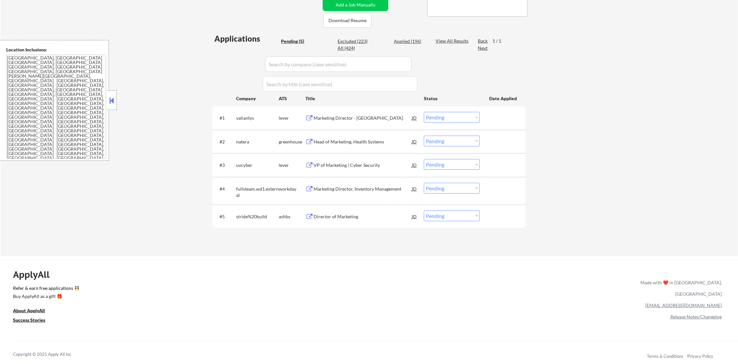
click at [100, 92] on textarea "Doraville, GA Chamblee, GA Brookhaven, GA Decatur, GA Sandy Springs, GA Dunwood…" at bounding box center [56, 107] width 100 height 104
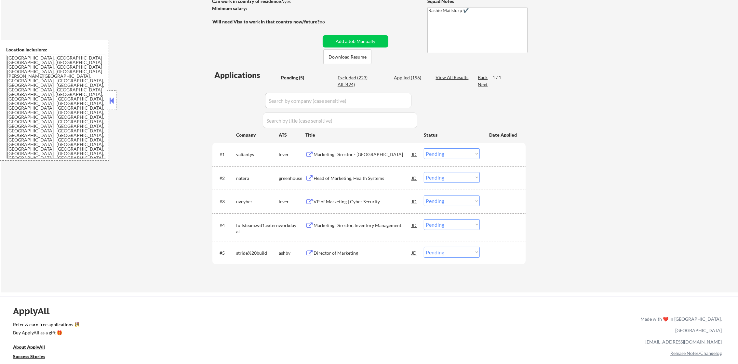
scroll to position [114, 0]
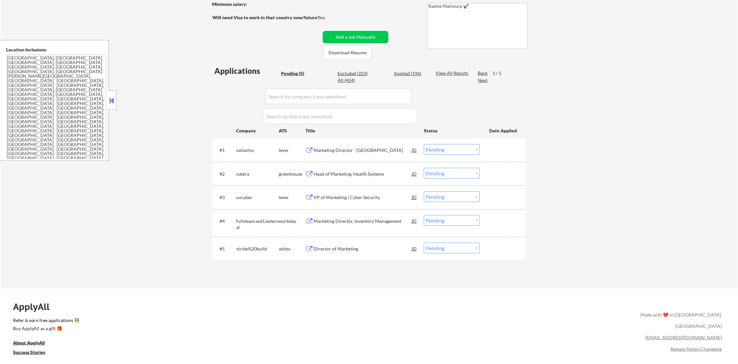
click at [336, 249] on div "Director of Marketing" at bounding box center [363, 249] width 98 height 7
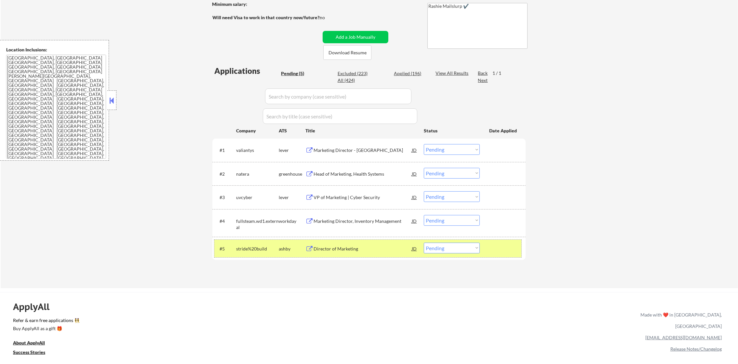
click at [249, 248] on div "stride%20build" at bounding box center [257, 249] width 43 height 7
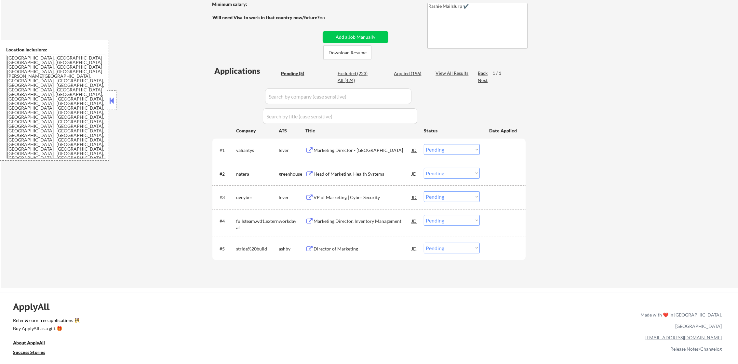
drag, startPoint x: 411, startPoint y: 11, endPoint x: 411, endPoint y: 5, distance: 5.9
click at [411, 10] on div "← Return to /applysquad Mailslurp Inbox Job Search Builder Lauren Harshaw User …" at bounding box center [369, 97] width 325 height 371
click at [456, 247] on select "Choose an option... Pending Applied Excluded (Questions) Excluded (Expired) Exc…" at bounding box center [452, 248] width 56 height 11
select select ""applied""
click at [424, 243] on select "Choose an option... Pending Applied Excluded (Questions) Excluded (Expired) Exc…" at bounding box center [452, 248] width 56 height 11
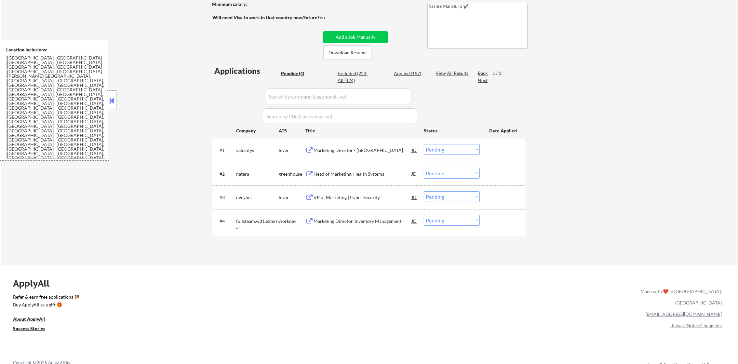
click at [359, 148] on div "Marketing Director - North America" at bounding box center [363, 150] width 98 height 7
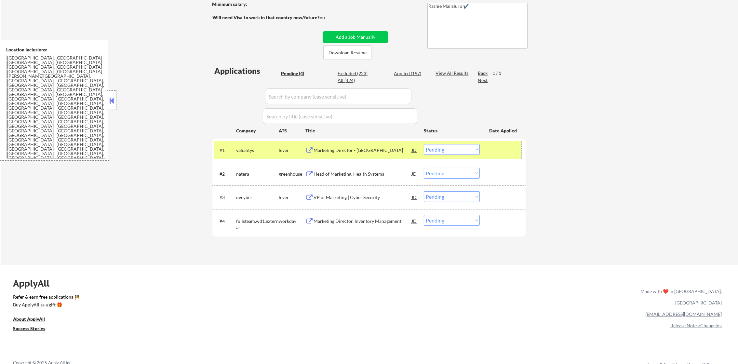
click at [460, 155] on div "#1 valiantys lever Marketing Director - North America JD Choose an option... Pe…" at bounding box center [367, 150] width 307 height 18
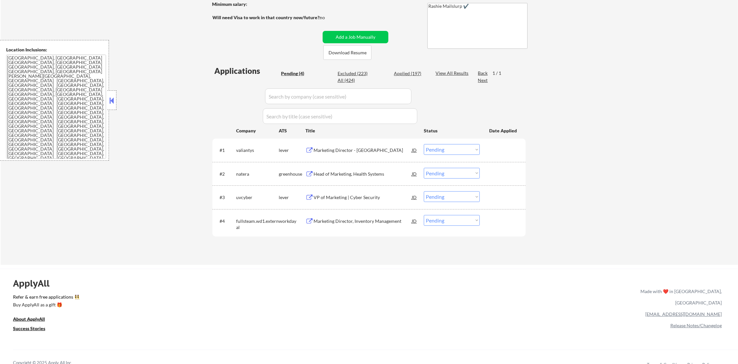
drag, startPoint x: 461, startPoint y: 148, endPoint x: 461, endPoint y: 156, distance: 7.5
click at [461, 148] on select "Choose an option... Pending Applied Excluded (Questions) Excluded (Expired) Exc…" at bounding box center [452, 149] width 56 height 11
click at [424, 144] on select "Choose an option... Pending Applied Excluded (Questions) Excluded (Expired) Exc…" at bounding box center [452, 149] width 56 height 11
click at [361, 168] on div "Head of Marketing, Health Systems" at bounding box center [363, 174] width 98 height 12
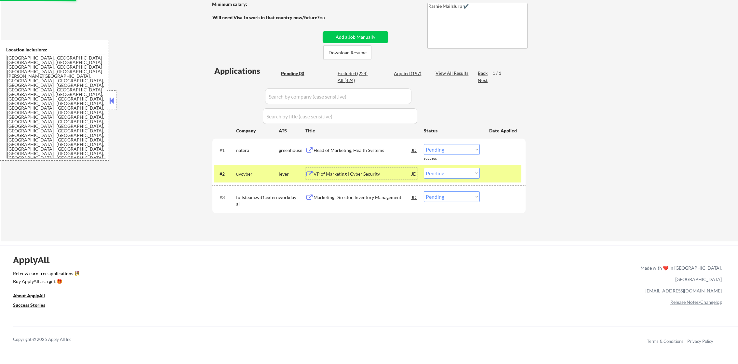
click at [238, 182] on div "#2 uvcyber lever VP of Marketing | Cyber Security JD Choose an option... Pendin…" at bounding box center [368, 174] width 313 height 24
click at [249, 145] on div "natera" at bounding box center [257, 150] width 43 height 12
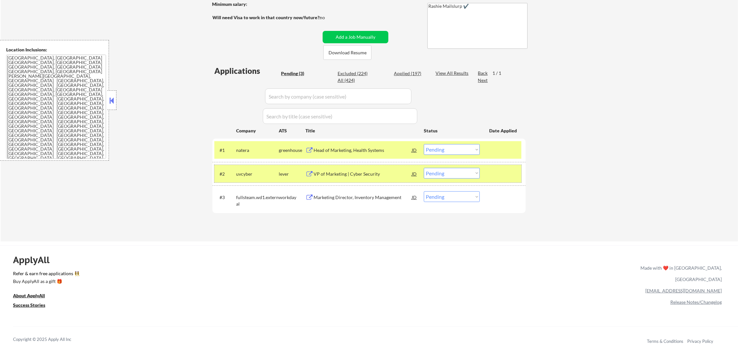
click at [243, 172] on div "uvcyber" at bounding box center [257, 174] width 43 height 7
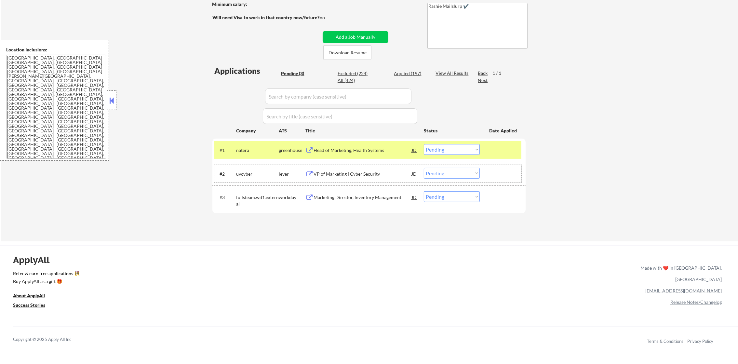
click at [441, 154] on select "Choose an option... Pending Applied Excluded (Questions) Excluded (Expired) Exc…" at bounding box center [452, 149] width 56 height 11
click at [424, 144] on select "Choose an option... Pending Applied Excluded (Questions) Excluded (Expired) Exc…" at bounding box center [452, 149] width 56 height 11
click at [245, 151] on div "natera" at bounding box center [257, 150] width 43 height 7
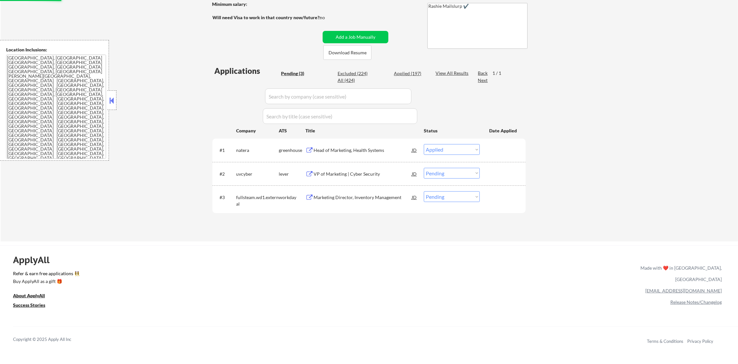
click at [349, 175] on div "VP of Marketing | Cyber Security" at bounding box center [363, 174] width 98 height 7
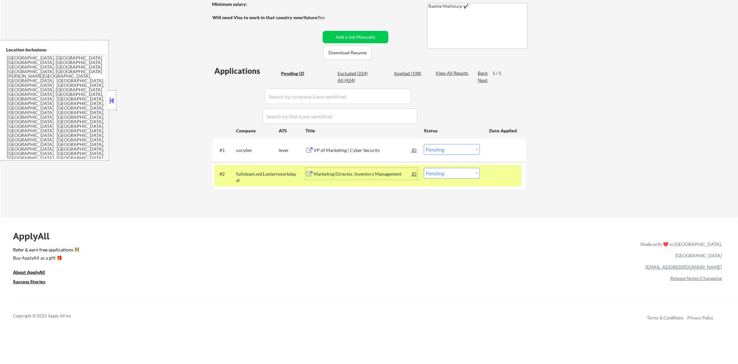
click at [442, 154] on select "Choose an option... Pending Applied Excluded (Questions) Excluded (Expired) Exc…" at bounding box center [452, 149] width 56 height 11
click at [424, 144] on select "Choose an option... Pending Applied Excluded (Questions) Excluded (Expired) Exc…" at bounding box center [452, 149] width 56 height 11
click at [279, 180] on div "#2 fullsteam.wd1.external workday Marketing Director, Inventory Management JD C…" at bounding box center [367, 175] width 307 height 21
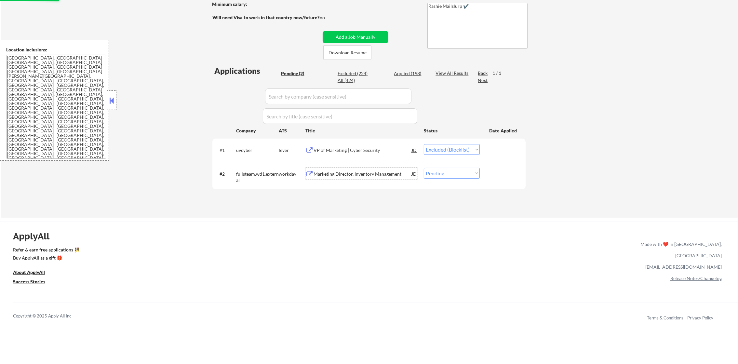
click at [360, 175] on div "Marketing Director, Inventory Management" at bounding box center [363, 174] width 98 height 7
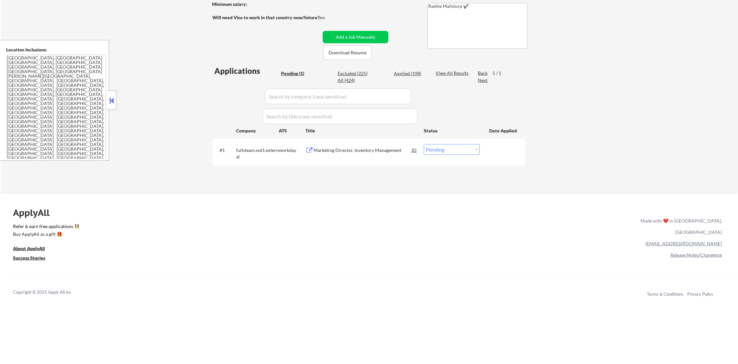
click at [427, 148] on select "Choose an option... Pending Applied Excluded (Questions) Excluded (Expired) Exc…" at bounding box center [452, 149] width 56 height 11
select select ""excluded__expired_""
click at [424, 144] on select "Choose an option... Pending Applied Excluded (Questions) Excluded (Expired) Exc…" at bounding box center [452, 149] width 56 height 11
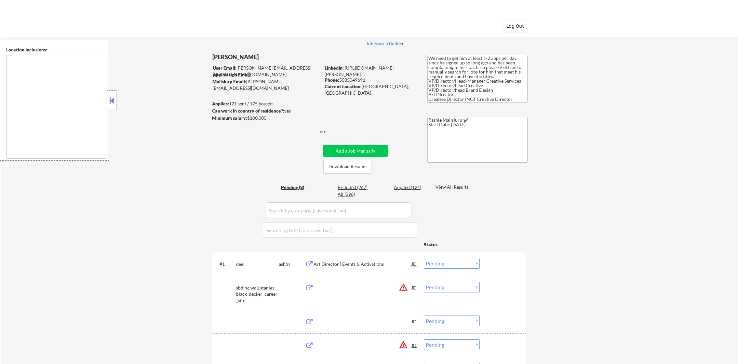
select select ""pending""
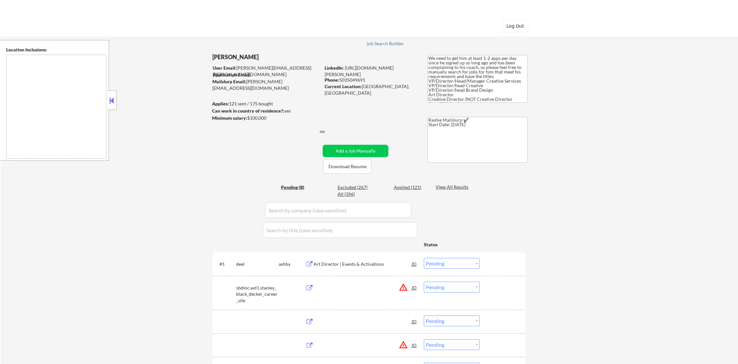
select select ""pending""
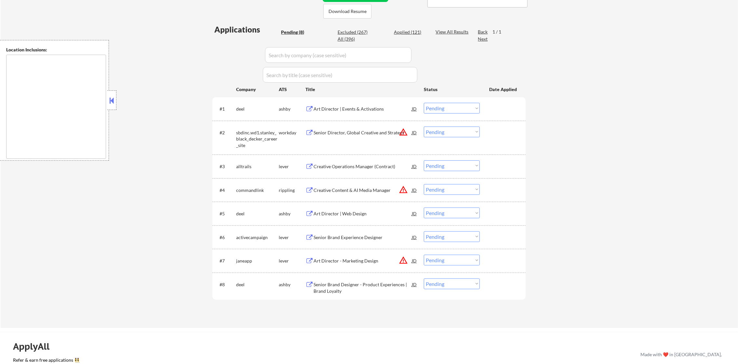
scroll to position [227, 0]
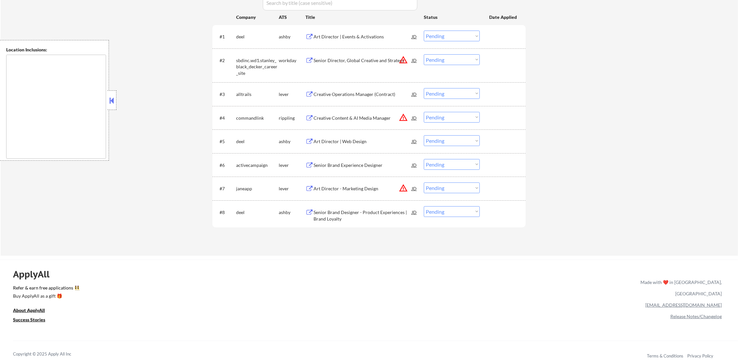
click at [402, 56] on button "warning_amber" at bounding box center [403, 59] width 9 height 9
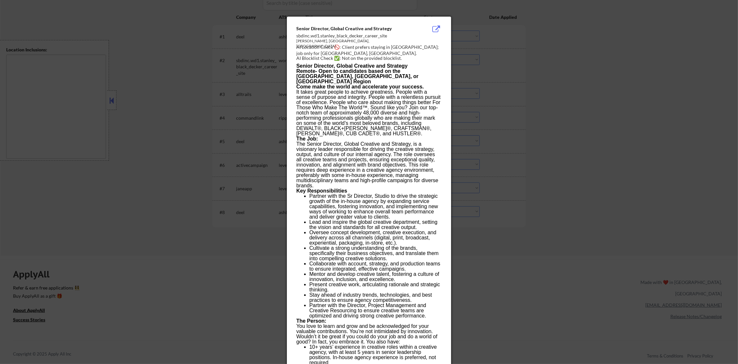
click at [456, 64] on div at bounding box center [369, 182] width 738 height 364
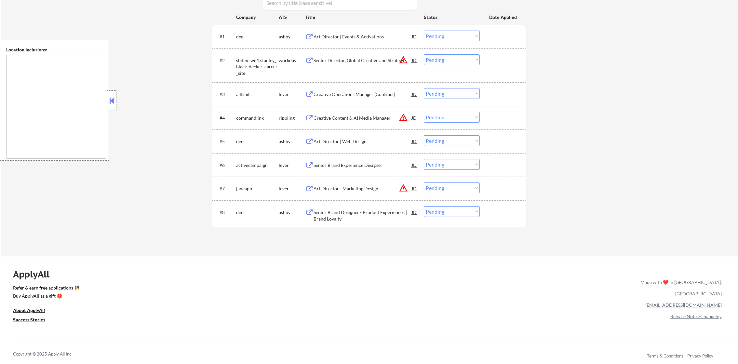
drag, startPoint x: 432, startPoint y: 183, endPoint x: 434, endPoint y: 191, distance: 8.4
click at [432, 185] on select "Choose an option... Pending Applied Excluded (Questions) Excluded (Expired) Exc…" at bounding box center [452, 187] width 56 height 11
select select ""excluded__location_""
click at [424, 182] on select "Choose an option... Pending Applied Excluded (Questions) Excluded (Expired) Exc…" at bounding box center [452, 187] width 56 height 11
click at [451, 115] on select "Choose an option... Pending Applied Excluded (Questions) Excluded (Expired) Exc…" at bounding box center [452, 117] width 56 height 11
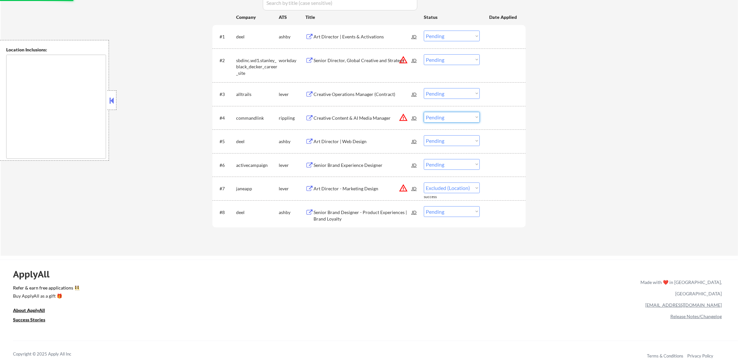
select select ""excluded__location_""
click at [424, 112] on select "Choose an option... Pending Applied Excluded (Questions) Excluded (Expired) Exc…" at bounding box center [452, 117] width 56 height 11
drag, startPoint x: 440, startPoint y: 60, endPoint x: 441, endPoint y: 65, distance: 4.7
click at [440, 60] on select "Choose an option... Pending Applied Excluded (Questions) Excluded (Expired) Exc…" at bounding box center [452, 59] width 56 height 11
select select ""pending""
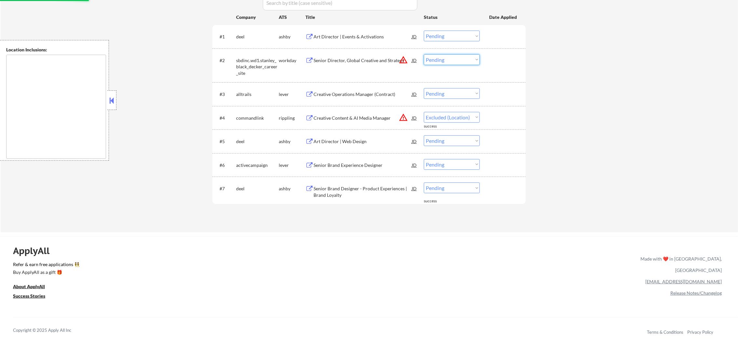
select select ""pending""
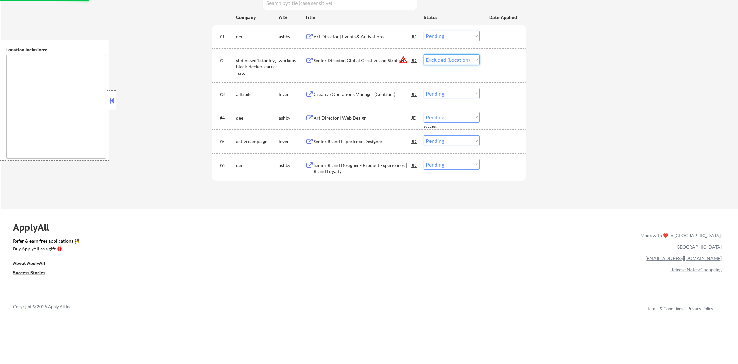
click at [424, 54] on select "Choose an option... Pending Applied Excluded (Questions) Excluded (Expired) Exc…" at bounding box center [452, 59] width 56 height 11
click at [555, 115] on div "← Return to /applysquad Mailslurp Inbox Job Search Builder [PERSON_NAME] User E…" at bounding box center [369, 4] width 737 height 410
select select ""pending""
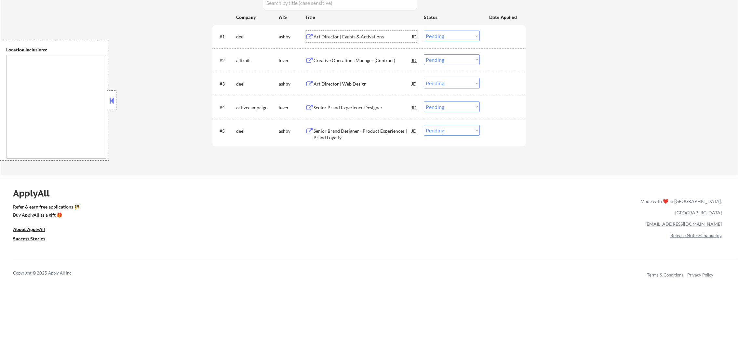
click at [362, 38] on div "Art Director | Events & Activations" at bounding box center [363, 36] width 98 height 7
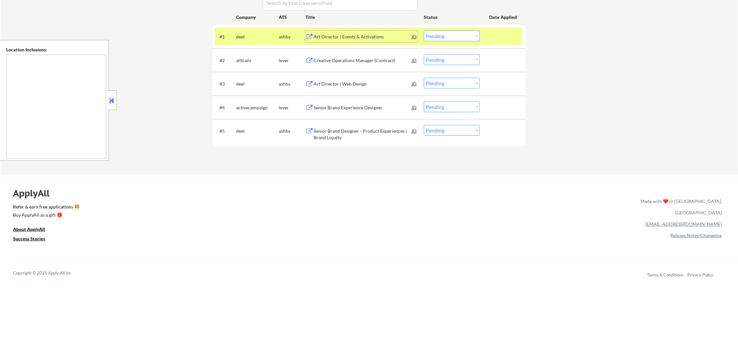
click at [451, 39] on select "Choose an option... Pending Applied Excluded (Questions) Excluded (Expired) Exc…" at bounding box center [452, 36] width 56 height 11
click at [424, 31] on select "Choose an option... Pending Applied Excluded (Questions) Excluded (Expired) Exc…" at bounding box center [452, 36] width 56 height 11
click at [246, 39] on div "deel" at bounding box center [257, 36] width 43 height 7
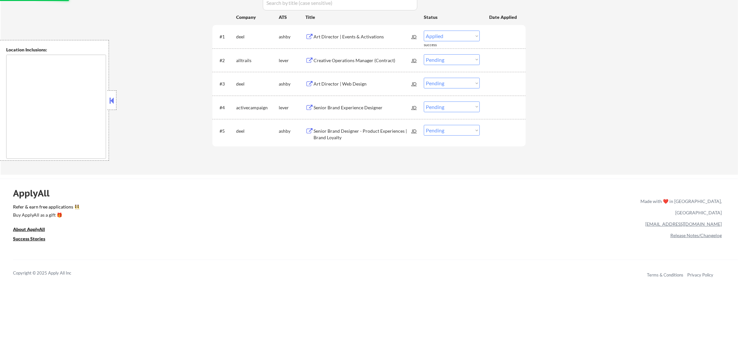
select select ""pending""
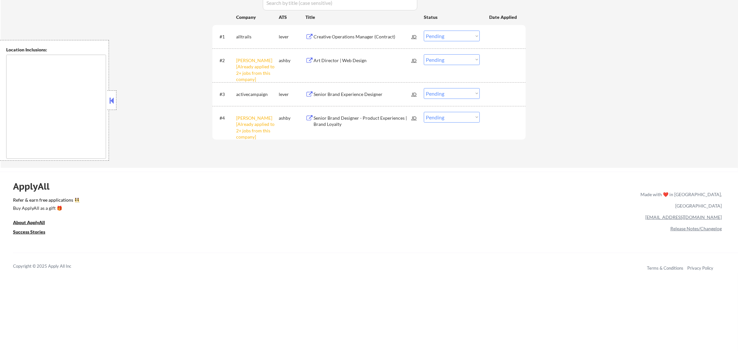
click at [460, 123] on div "#4 [PERSON_NAME] [Already applied to 2+ jobs from this company] [PERSON_NAME] S…" at bounding box center [367, 123] width 307 height 28
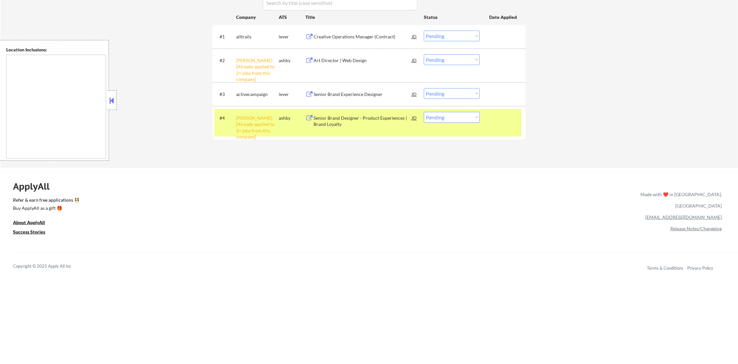
drag, startPoint x: 467, startPoint y: 115, endPoint x: 467, endPoint y: 123, distance: 8.1
click at [467, 115] on select "Choose an option... Pending Applied Excluded (Questions) Excluded (Expired) Exc…" at bounding box center [452, 117] width 56 height 11
click at [447, 232] on div "ApplyAll Refer & earn free applications 👯‍♀️ Buy ApplyAll as a gift 🎁 About App…" at bounding box center [369, 227] width 738 height 103
click at [474, 115] on select "Choose an option... Pending Applied Excluded (Questions) Excluded (Expired) Exc…" at bounding box center [452, 117] width 56 height 11
select select ""excluded__other_""
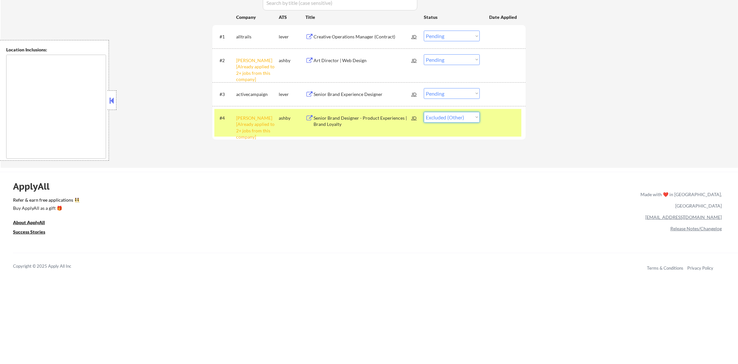
click at [424, 112] on select "Choose an option... Pending Applied Excluded (Questions) Excluded (Expired) Exc…" at bounding box center [452, 117] width 56 height 11
click at [241, 119] on div "[PERSON_NAME] [Already applied to 2+ jobs from this company]" at bounding box center [257, 127] width 43 height 25
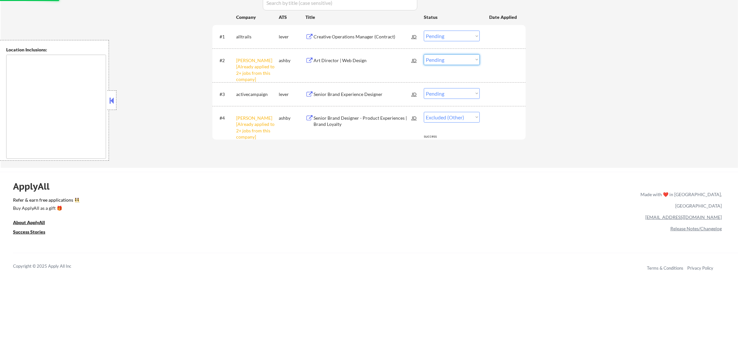
click at [432, 59] on select "Choose an option... Pending Applied Excluded (Questions) Excluded (Expired) Exc…" at bounding box center [452, 59] width 56 height 11
click at [424, 54] on select "Choose an option... Pending Applied Excluded (Questions) Excluded (Expired) Exc…" at bounding box center [452, 59] width 56 height 11
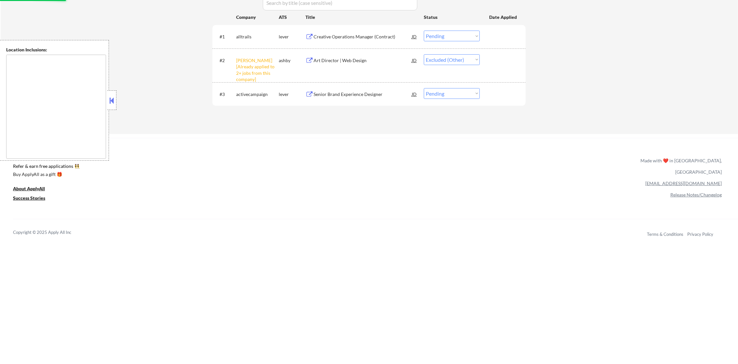
click at [571, 138] on div "ApplyAll Refer & earn free applications 👯‍♀️ Buy ApplyAll as a gift 🎁 About App…" at bounding box center [369, 188] width 738 height 101
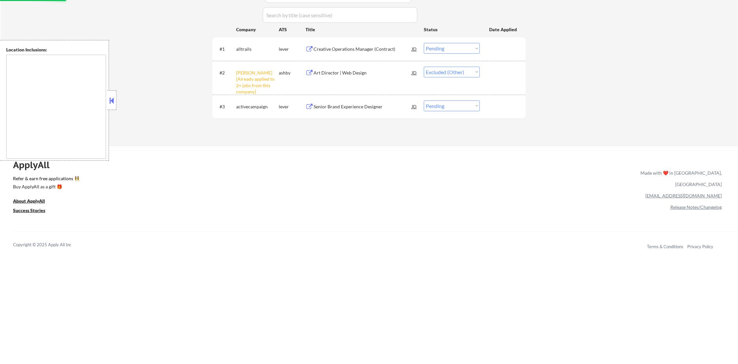
scroll to position [211, 0]
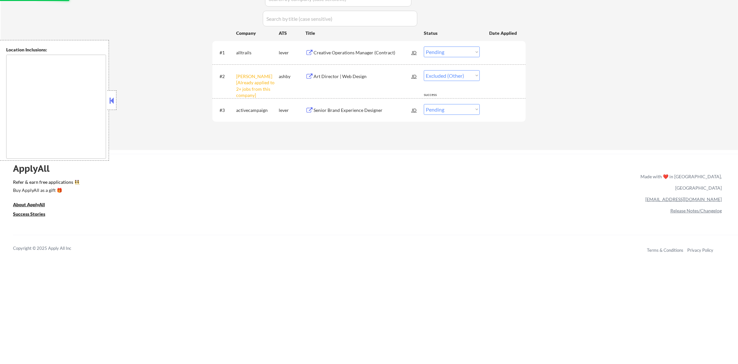
select select ""pending""
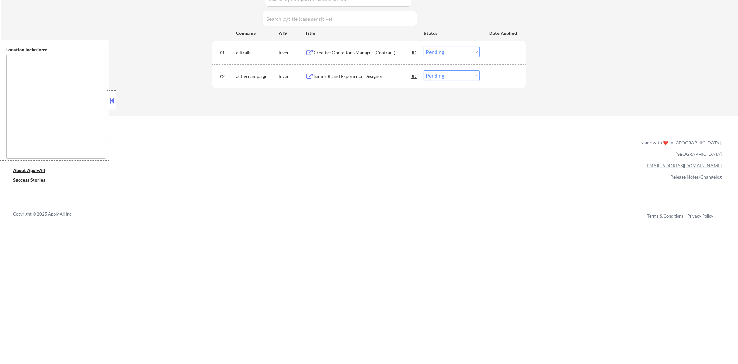
click at [369, 51] on div "Creative Operations Manager (Contract)" at bounding box center [363, 52] width 98 height 7
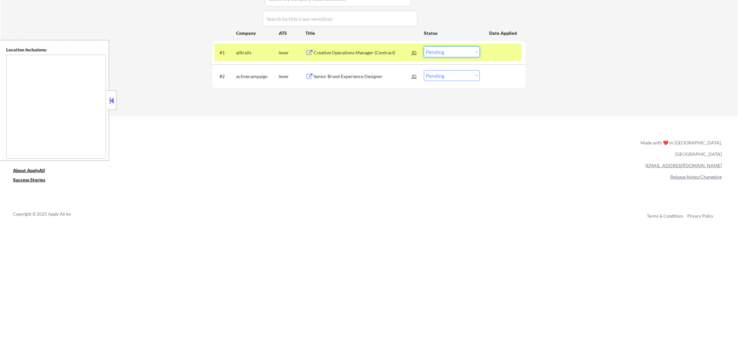
click at [447, 47] on select "Choose an option... Pending Applied Excluded (Questions) Excluded (Expired) Exc…" at bounding box center [452, 52] width 56 height 11
click at [424, 47] on select "Choose an option... Pending Applied Excluded (Questions) Excluded (Expired) Exc…" at bounding box center [452, 52] width 56 height 11
click at [258, 60] on div "#1 alltrails lever Creative Operations Manager (Contract) JD Choose an option..…" at bounding box center [367, 53] width 307 height 18
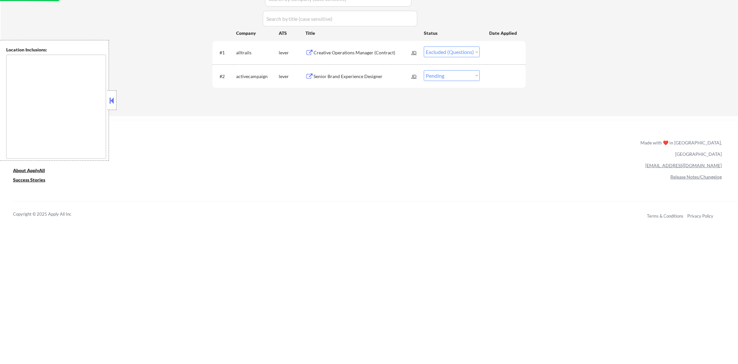
drag, startPoint x: 378, startPoint y: 92, endPoint x: 386, endPoint y: 84, distance: 10.8
click at [379, 91] on div "Applications Pending (2) Excluded (272) Applied (122) All (396) View All Result…" at bounding box center [368, 36] width 313 height 136
click at [391, 77] on div "Senior Brand Experience Designer" at bounding box center [363, 76] width 98 height 7
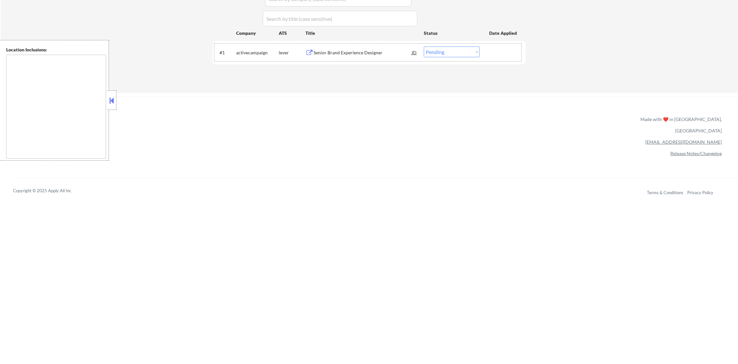
click at [255, 53] on div "activecampaign" at bounding box center [257, 52] width 43 height 7
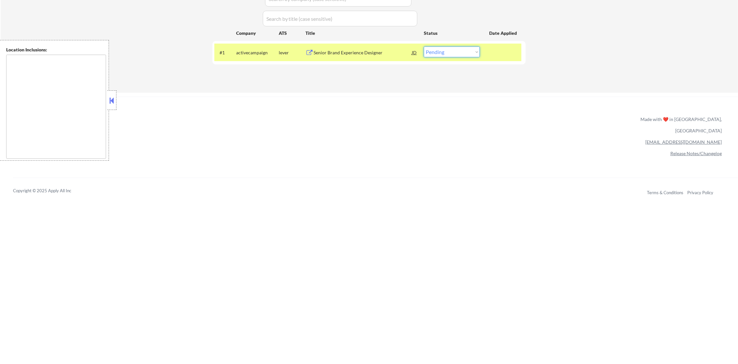
click at [436, 48] on select "Choose an option... Pending Applied Excluded (Questions) Excluded (Expired) Exc…" at bounding box center [452, 52] width 56 height 11
select select ""excluded__location_""
click at [424, 47] on select "Choose an option... Pending Applied Excluded (Questions) Excluded (Expired) Exc…" at bounding box center [452, 52] width 56 height 11
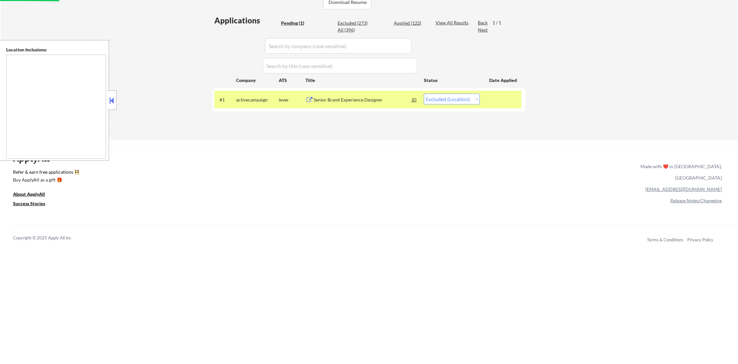
scroll to position [163, 0]
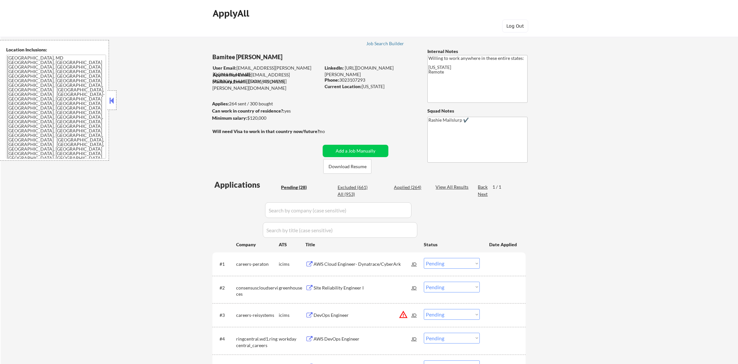
select select ""pending""
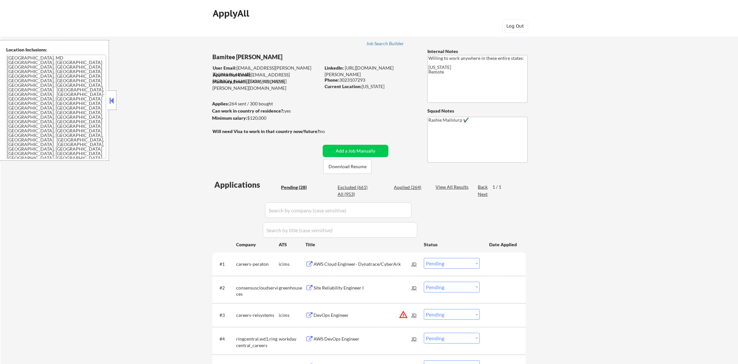
select select ""pending""
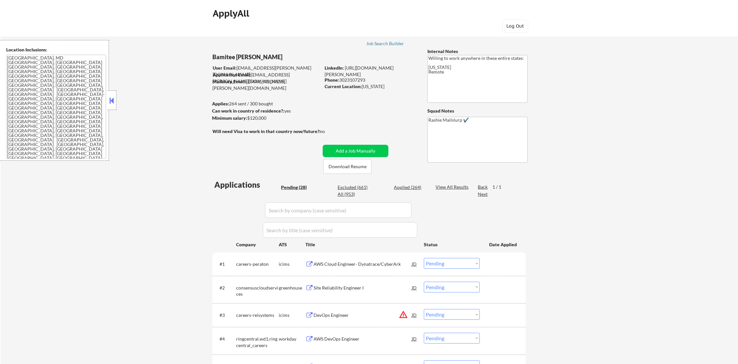
select select ""pending""
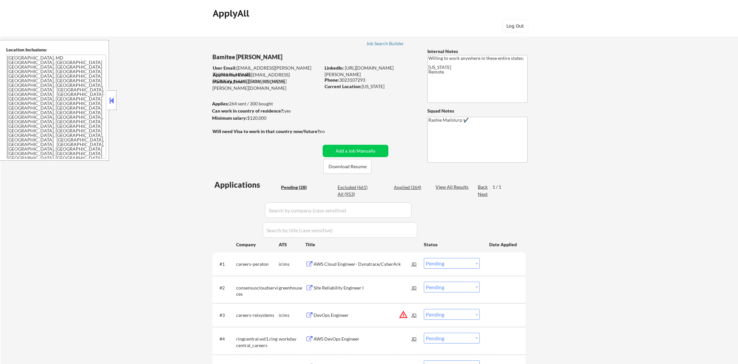
select select ""pending""
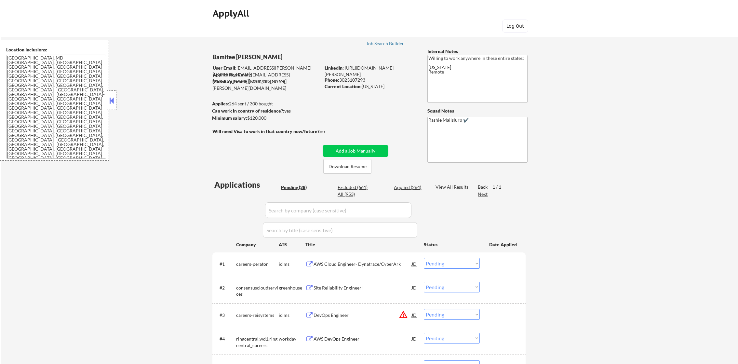
select select ""pending""
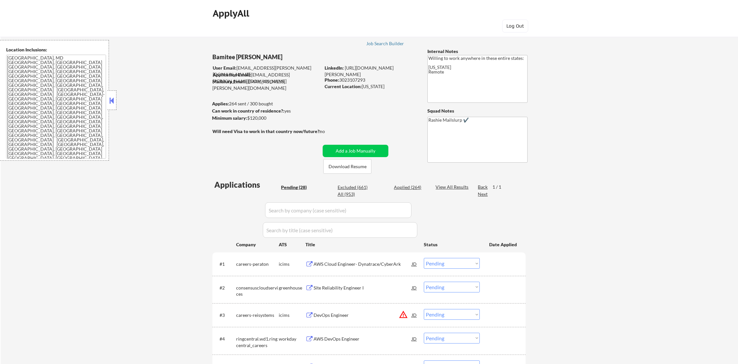
select select ""pending""
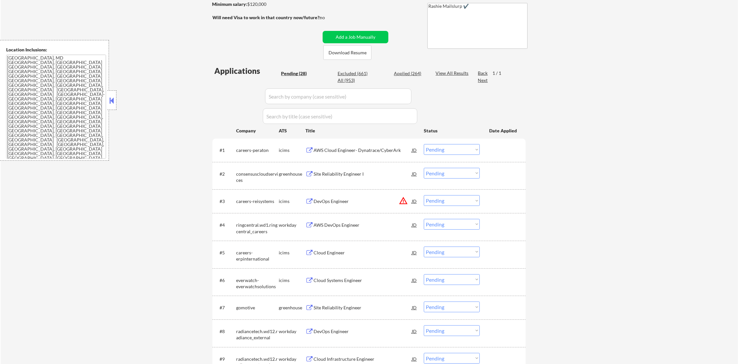
scroll to position [227, 0]
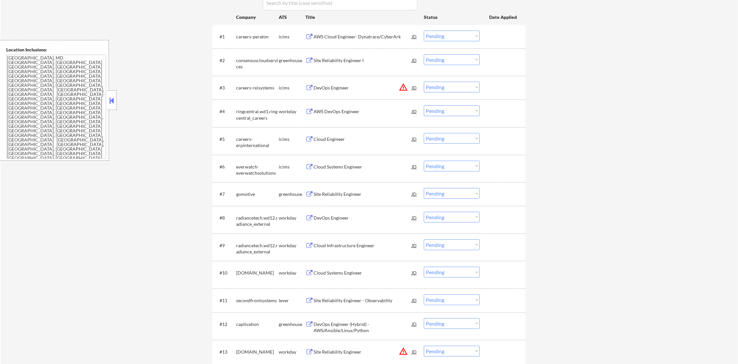
click at [403, 86] on button "warning_amber" at bounding box center [403, 87] width 9 height 9
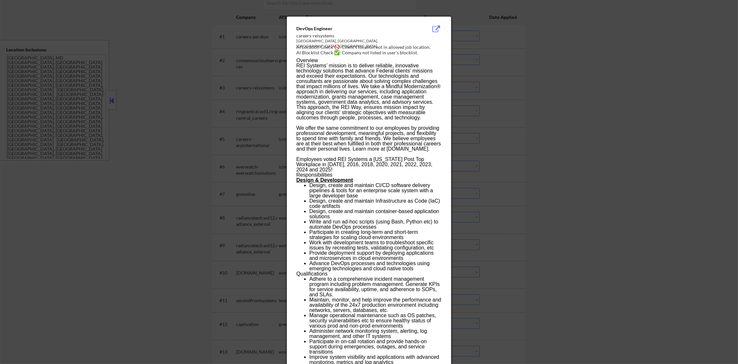
click at [485, 92] on div at bounding box center [369, 182] width 738 height 364
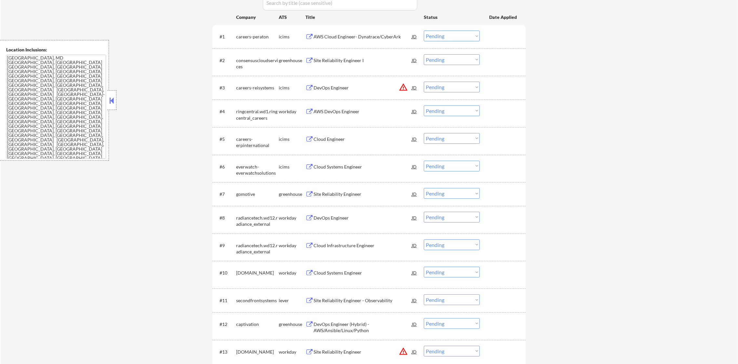
click at [462, 82] on select "Choose an option... Pending Applied Excluded (Questions) Excluded (Expired) Exc…" at bounding box center [452, 87] width 56 height 11
click at [424, 82] on select "Choose an option... Pending Applied Excluded (Questions) Excluded (Expired) Exc…" at bounding box center [452, 87] width 56 height 11
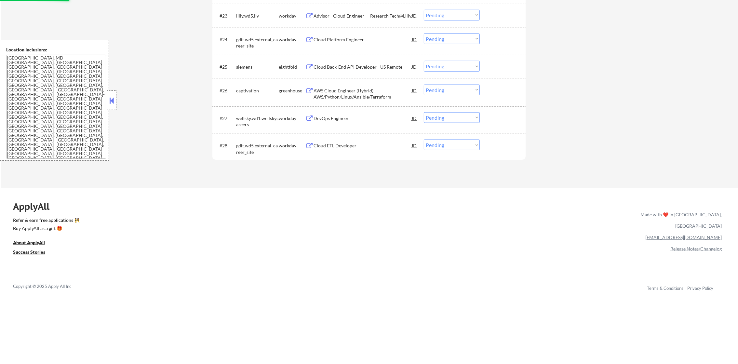
select select ""pending""
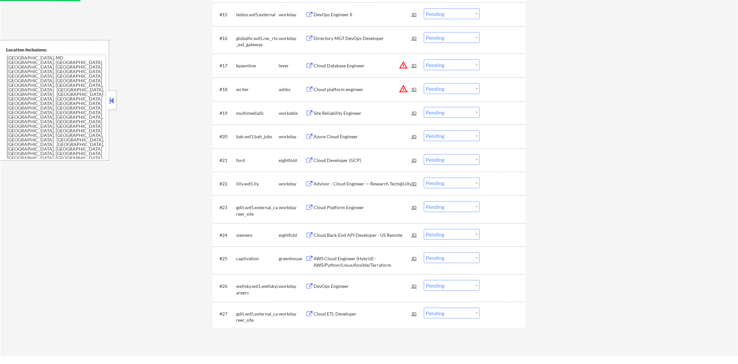
scroll to position [612, 0]
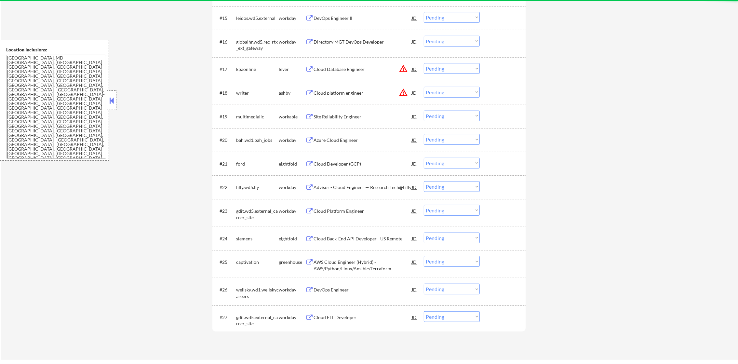
click at [451, 88] on select "Choose an option... Pending Applied Excluded (Questions) Excluded (Expired) Exc…" at bounding box center [452, 92] width 56 height 11
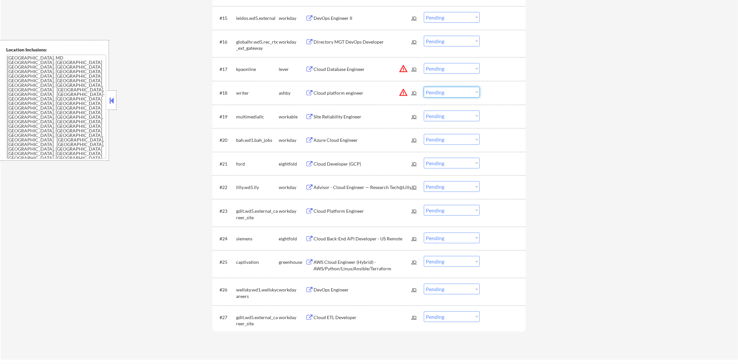
drag, startPoint x: 458, startPoint y: 94, endPoint x: 458, endPoint y: 98, distance: 4.2
click at [458, 94] on select "Choose an option... Pending Applied Excluded (Questions) Excluded (Expired) Exc…" at bounding box center [452, 92] width 56 height 11
click at [424, 87] on select "Choose an option... Pending Applied Excluded (Questions) Excluded (Expired) Exc…" at bounding box center [452, 92] width 56 height 11
click at [455, 66] on select "Choose an option... Pending Applied Excluded (Questions) Excluded (Expired) Exc…" at bounding box center [452, 68] width 56 height 11
select select ""pending""
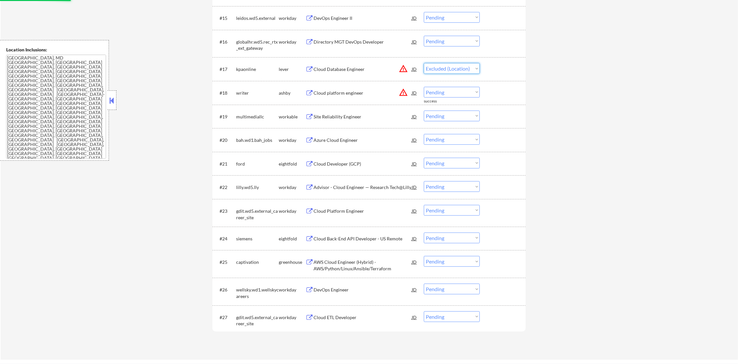
click at [424, 63] on select "Choose an option... Pending Applied Excluded (Questions) Excluded (Expired) Exc…" at bounding box center [452, 68] width 56 height 11
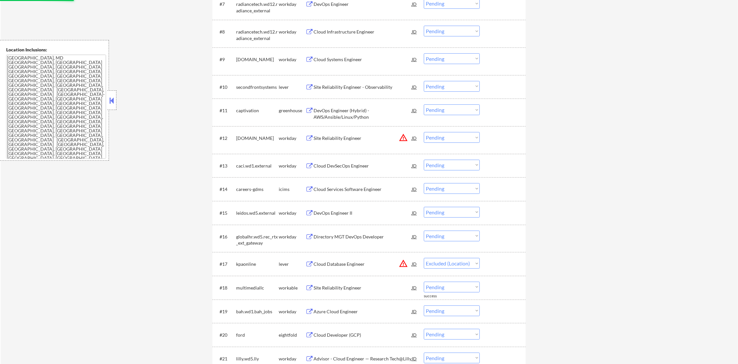
scroll to position [417, 0]
drag, startPoint x: 455, startPoint y: 139, endPoint x: 455, endPoint y: 143, distance: 4.2
click at [455, 139] on select "Choose an option... Pending Applied Excluded (Questions) Excluded (Expired) Exc…" at bounding box center [452, 137] width 56 height 11
select select ""pending""
click at [424, 132] on select "Choose an option... Pending Applied Excluded (Questions) Excluded (Expired) Exc…" at bounding box center [452, 137] width 56 height 11
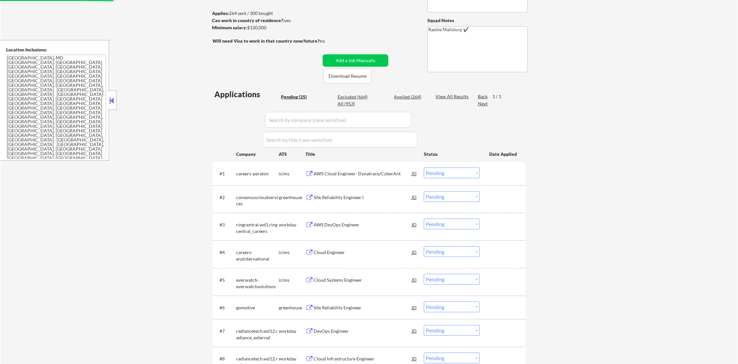
select select ""pending""
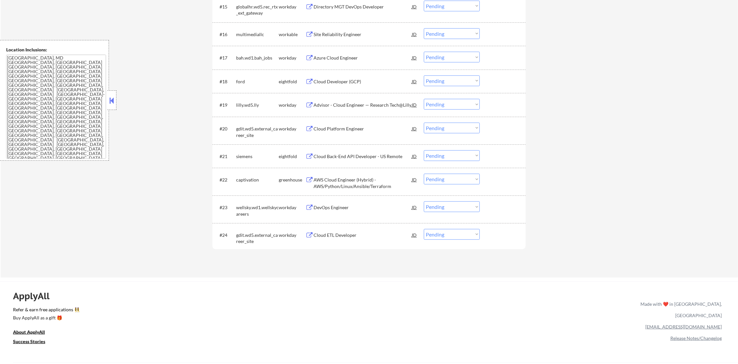
scroll to position [616, 0]
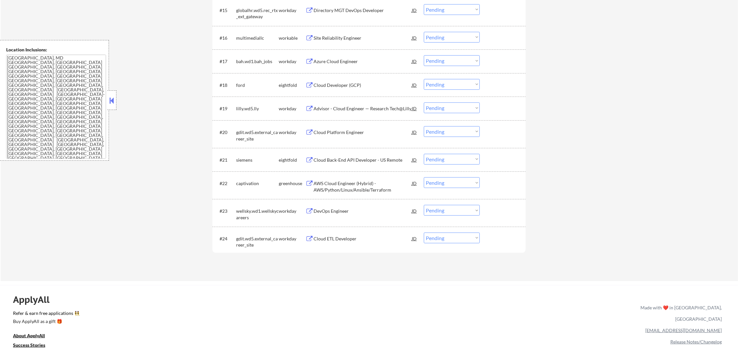
click at [341, 183] on div "AWS Cloud Engineer (Hybrid) - AWS/Python/Linux/Ansible/Terraform" at bounding box center [363, 186] width 98 height 13
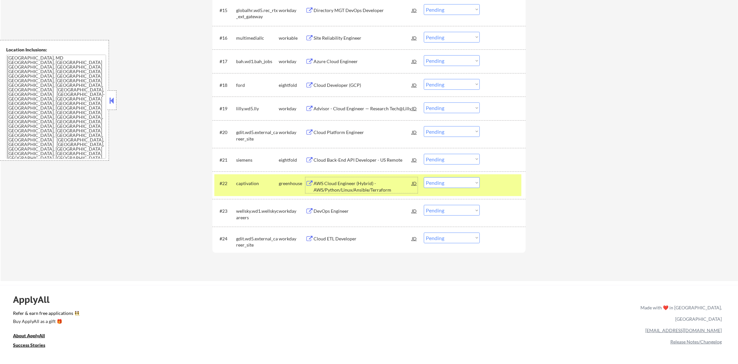
click at [472, 178] on select "Choose an option... Pending Applied Excluded (Questions) Excluded (Expired) Exc…" at bounding box center [452, 182] width 56 height 11
click at [424, 177] on select "Choose an option... Pending Applied Excluded (Questions) Excluded (Expired) Exc…" at bounding box center [452, 182] width 56 height 11
click at [267, 192] on div "#22 captivation greenhouse AWS Cloud Engineer (Hybrid) - AWS/Python/Linux/Ansib…" at bounding box center [367, 184] width 307 height 21
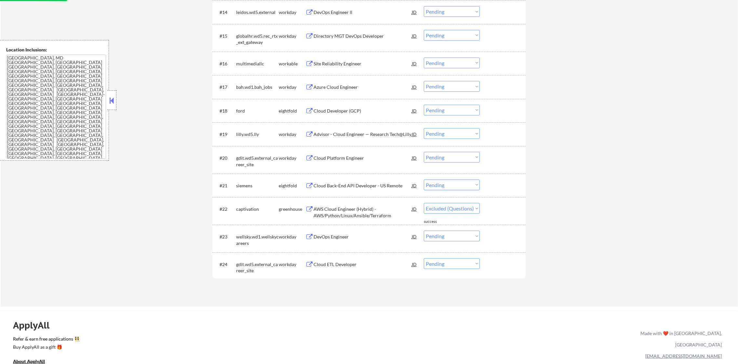
select select ""pending""
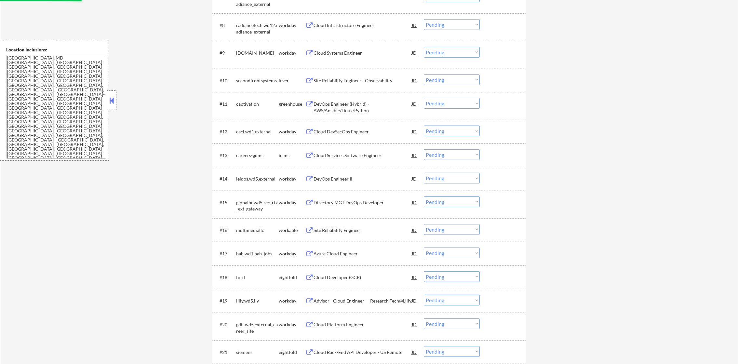
scroll to position [421, 0]
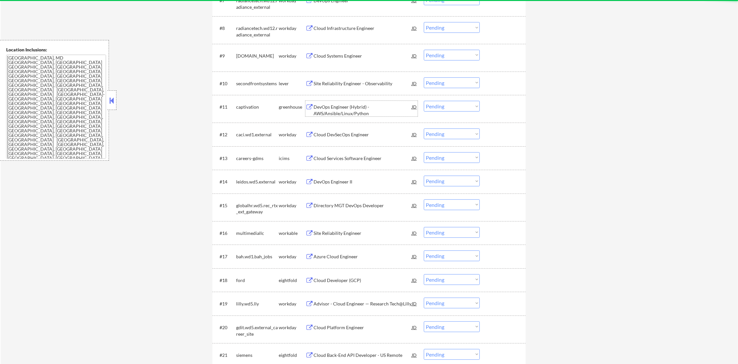
click at [348, 106] on div "DevOps Engineer (Hybrid) - AWS/Ansible/Linux/Python" at bounding box center [363, 110] width 98 height 13
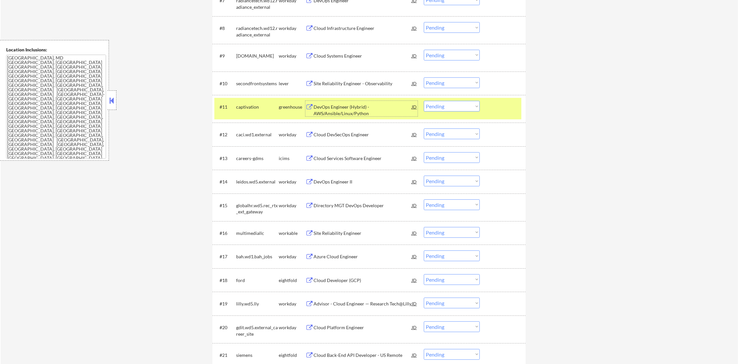
click at [444, 112] on div "#11 captivation greenhouse DevOps Engineer (Hybrid) - AWS/Ansible/Linux/Python …" at bounding box center [367, 108] width 307 height 21
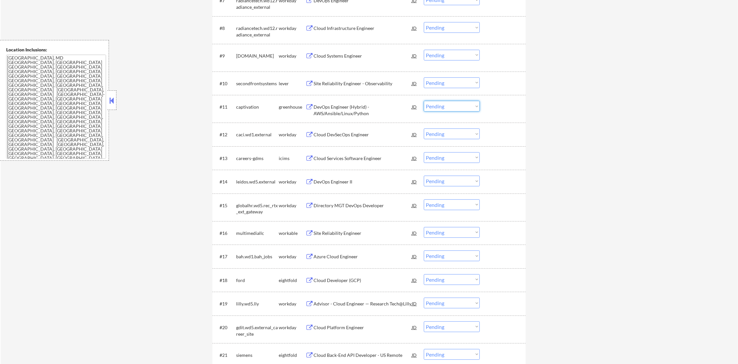
drag, startPoint x: 456, startPoint y: 105, endPoint x: 458, endPoint y: 112, distance: 6.6
click at [456, 105] on select "Choose an option... Pending Applied Excluded (Questions) Excluded (Expired) Exc…" at bounding box center [452, 106] width 56 height 11
click at [424, 101] on select "Choose an option... Pending Applied Excluded (Questions) Excluded (Expired) Exc…" at bounding box center [452, 106] width 56 height 11
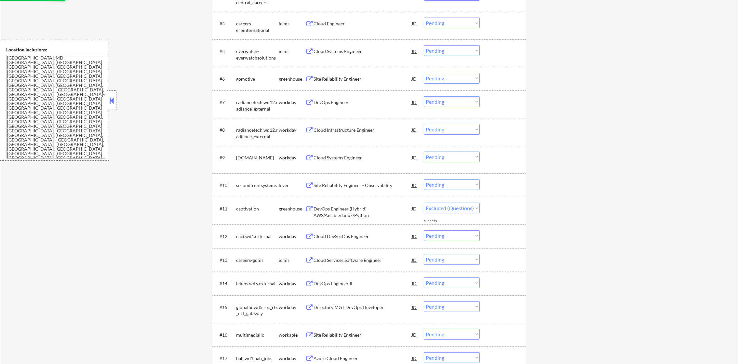
select select ""pending""
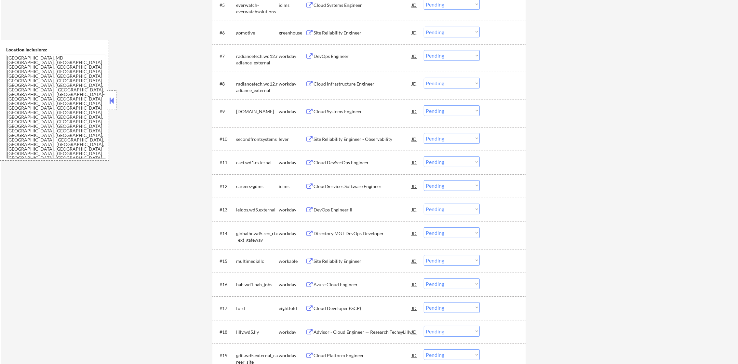
scroll to position [372, 0]
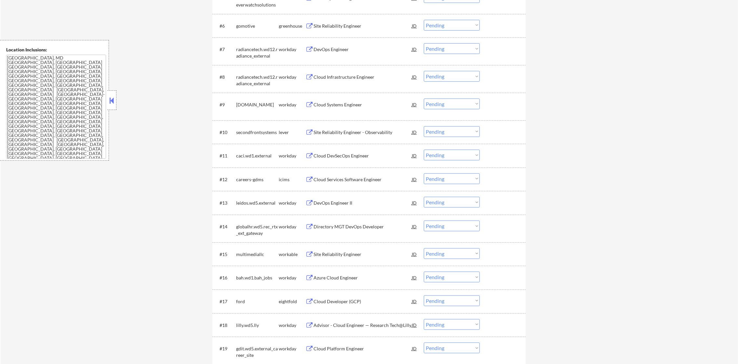
click at [350, 135] on div "Site Reliability Engineer - Observability" at bounding box center [363, 132] width 98 height 7
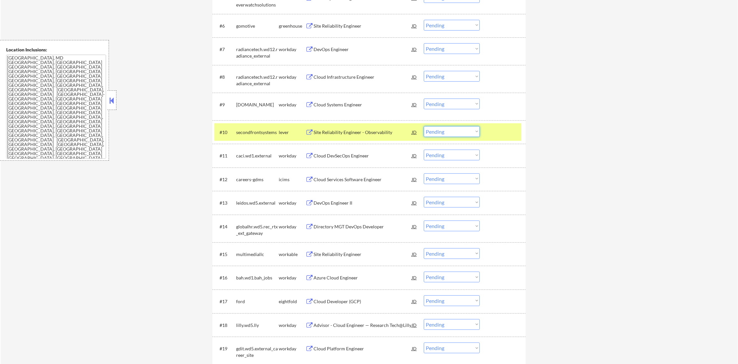
click at [440, 131] on select "Choose an option... Pending Applied Excluded (Questions) Excluded (Expired) Exc…" at bounding box center [452, 131] width 56 height 11
click at [424, 126] on select "Choose an option... Pending Applied Excluded (Questions) Excluded (Expired) Exc…" at bounding box center [452, 131] width 56 height 11
click at [246, 129] on div "secondfrontsystems" at bounding box center [257, 132] width 43 height 7
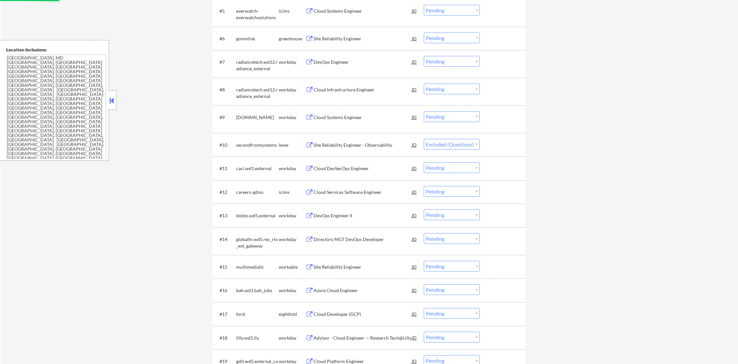
scroll to position [340, 0]
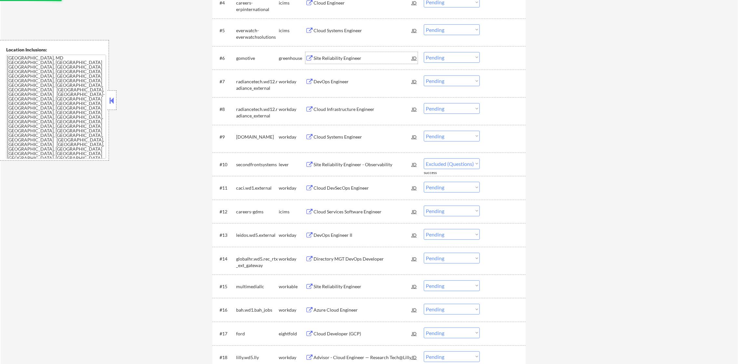
click at [357, 59] on div "Site Reliability Engineer" at bounding box center [363, 58] width 98 height 7
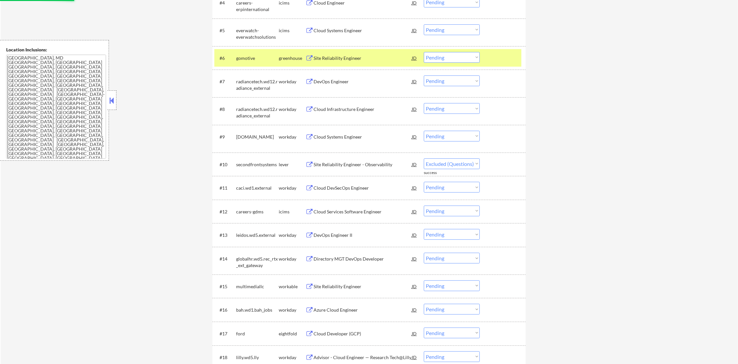
select select ""pending""
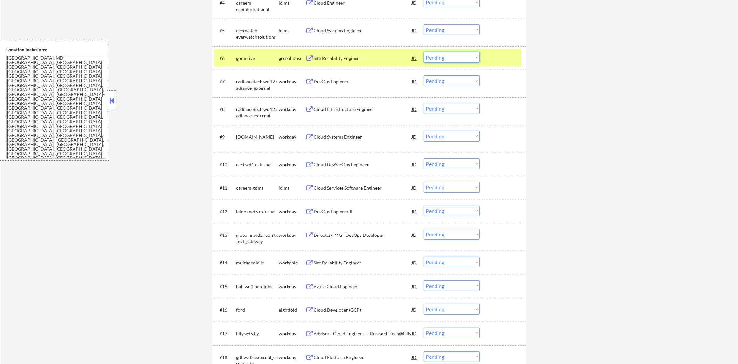
click at [436, 55] on select "Choose an option... Pending Applied Excluded (Questions) Excluded (Expired) Exc…" at bounding box center [452, 57] width 56 height 11
click at [424, 52] on select "Choose an option... Pending Applied Excluded (Questions) Excluded (Expired) Exc…" at bounding box center [452, 57] width 56 height 11
click at [255, 59] on div "gomotive" at bounding box center [257, 58] width 43 height 7
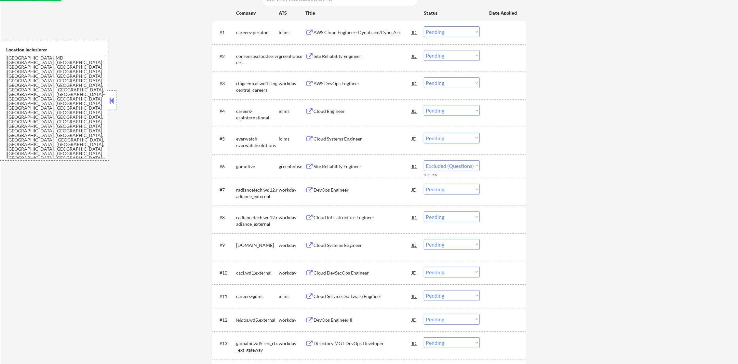
scroll to position [226, 0]
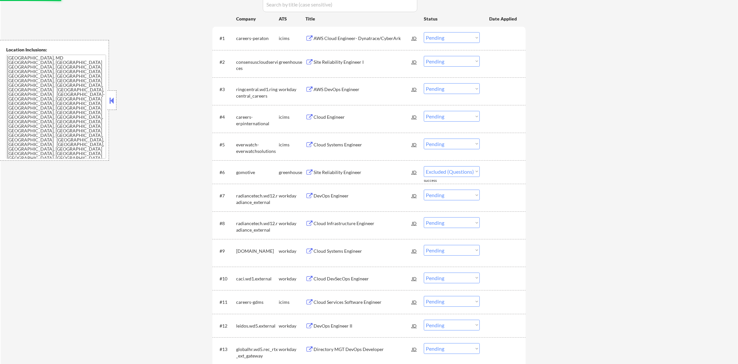
select select ""pending""
click at [362, 66] on div "#2 consensuscloudservices greenhouse Site Reliability Engineer I JD Choose an o…" at bounding box center [367, 63] width 307 height 21
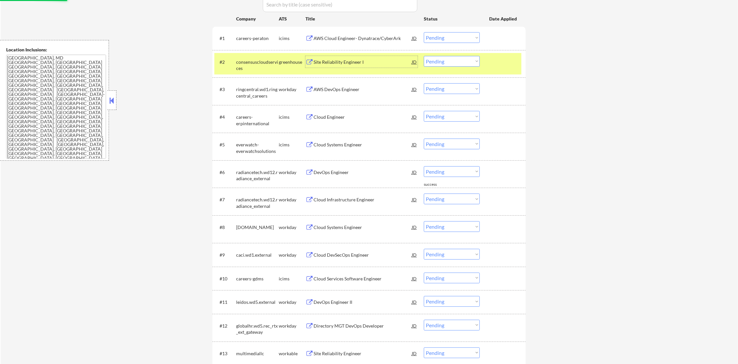
click at [362, 62] on div "Site Reliability Engineer I" at bounding box center [363, 62] width 98 height 7
